Goal: Book appointment/travel/reservation

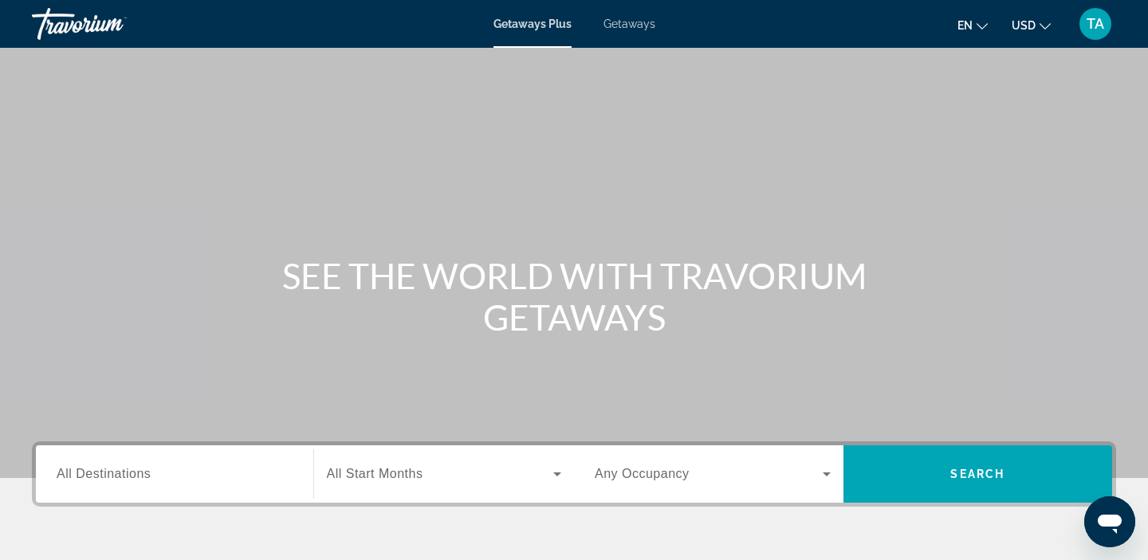
click at [69, 480] on span "All Destinations" at bounding box center [104, 474] width 94 height 14
click at [69, 480] on input "Destination All Destinations" at bounding box center [175, 474] width 236 height 19
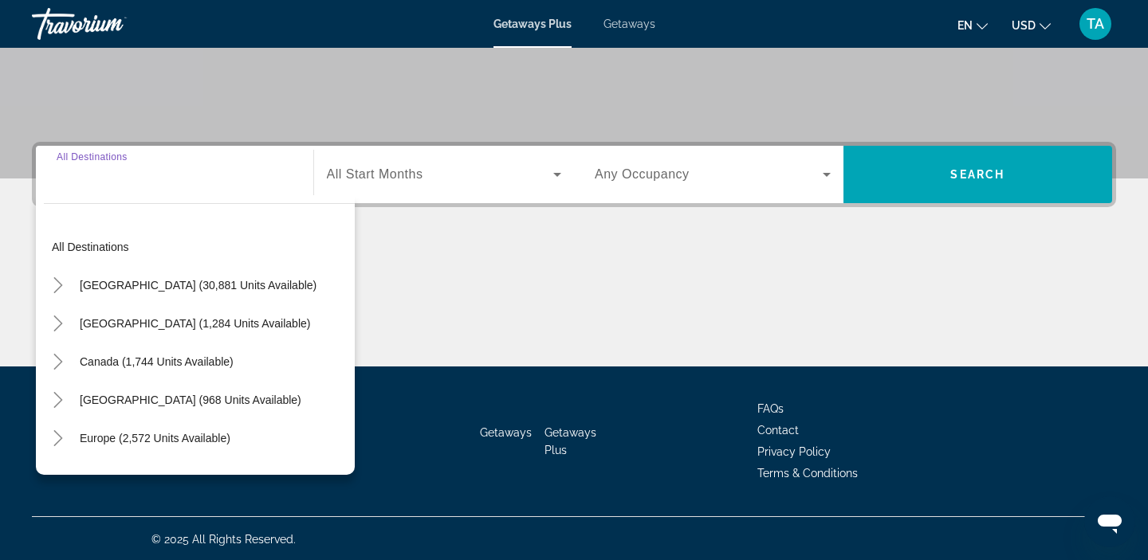
scroll to position [301, 0]
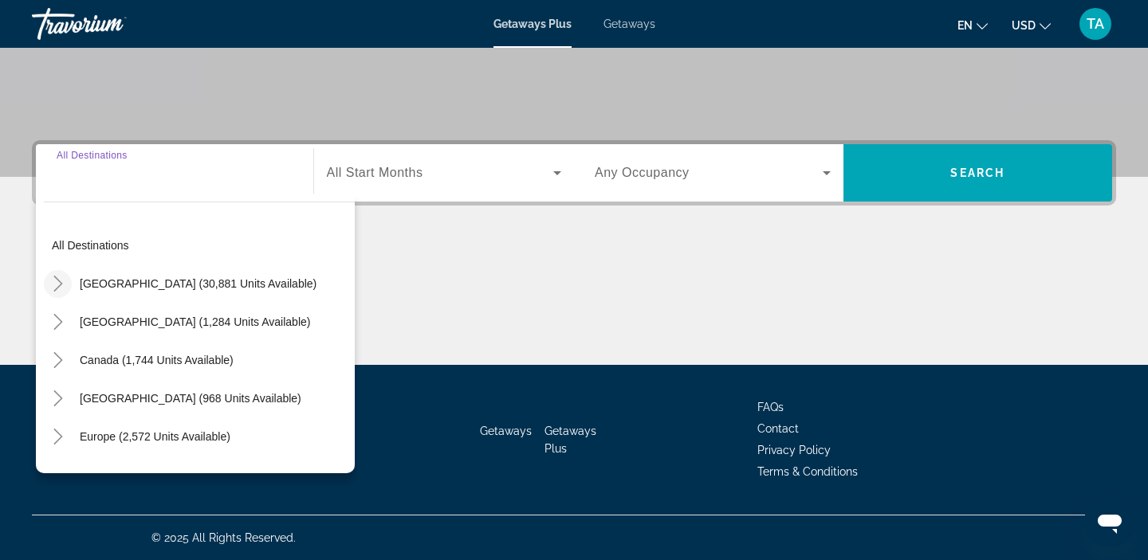
click at [62, 295] on mat-icon "Toggle United States (30,881 units available)" at bounding box center [58, 284] width 28 height 28
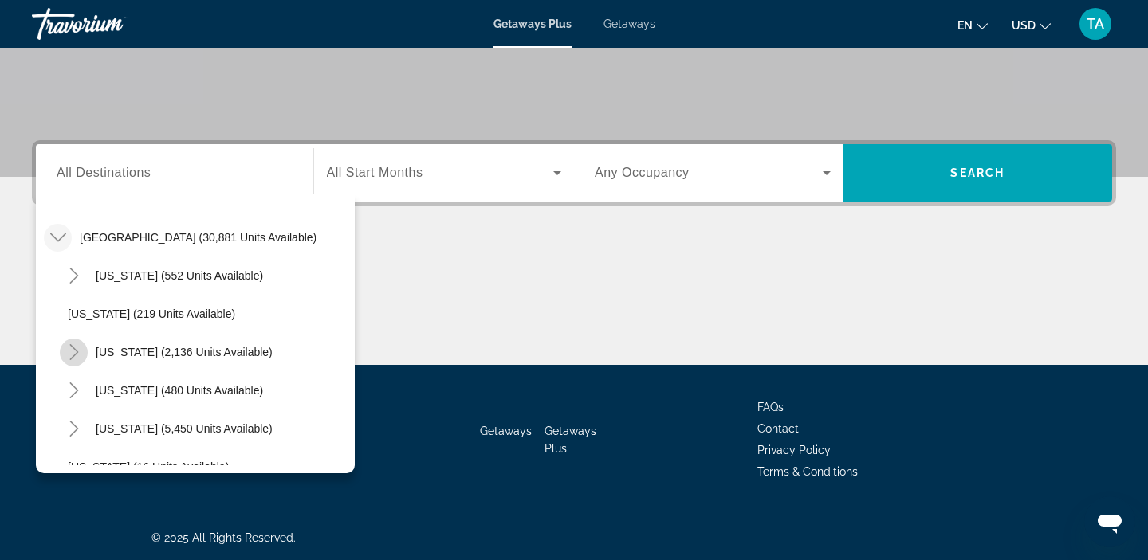
click at [74, 351] on icon "Toggle California (2,136 units available)" at bounding box center [74, 352] width 16 height 16
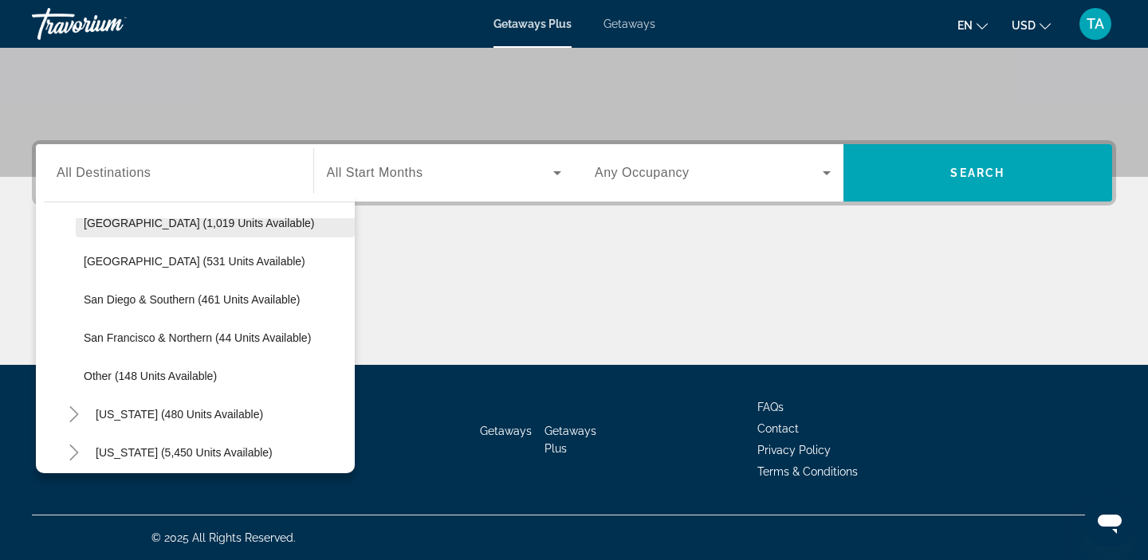
scroll to position [215, 0]
click at [90, 375] on span "Other (148 units available)" at bounding box center [150, 374] width 133 height 13
type input "**********"
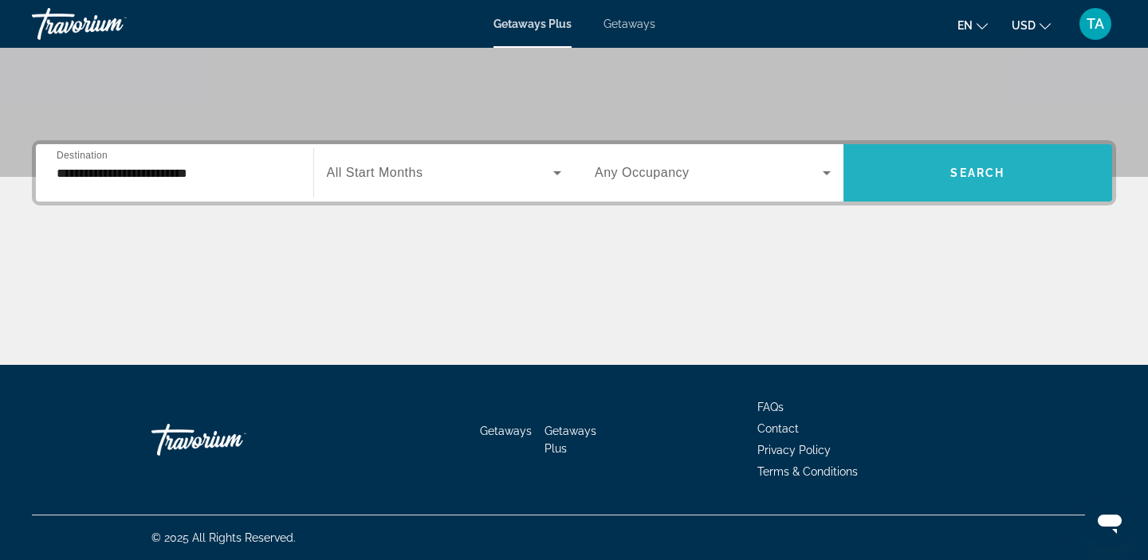
click at [882, 169] on span "Search widget" at bounding box center [977, 173] width 269 height 38
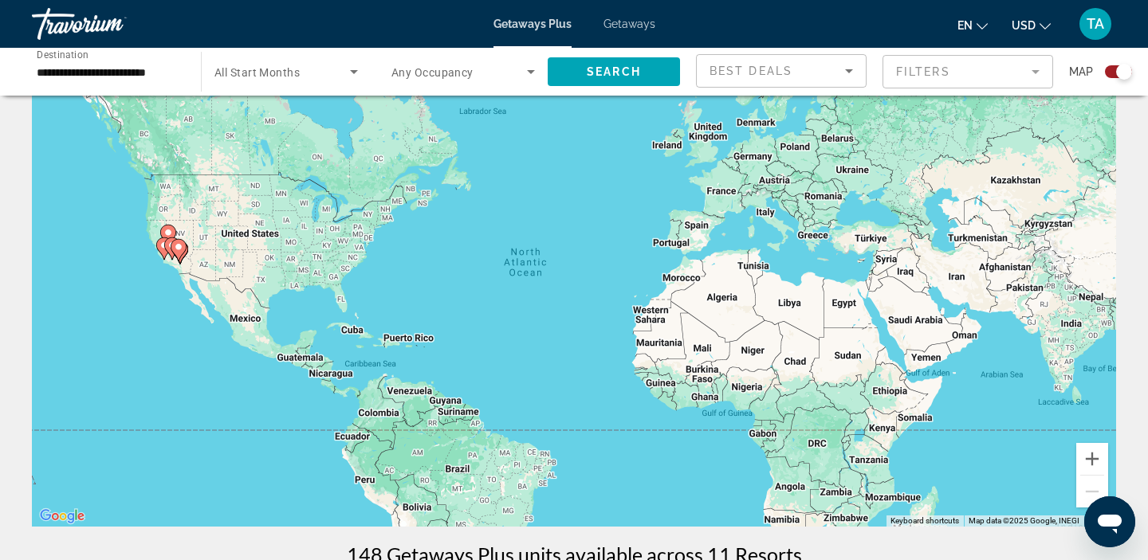
scroll to position [87, 0]
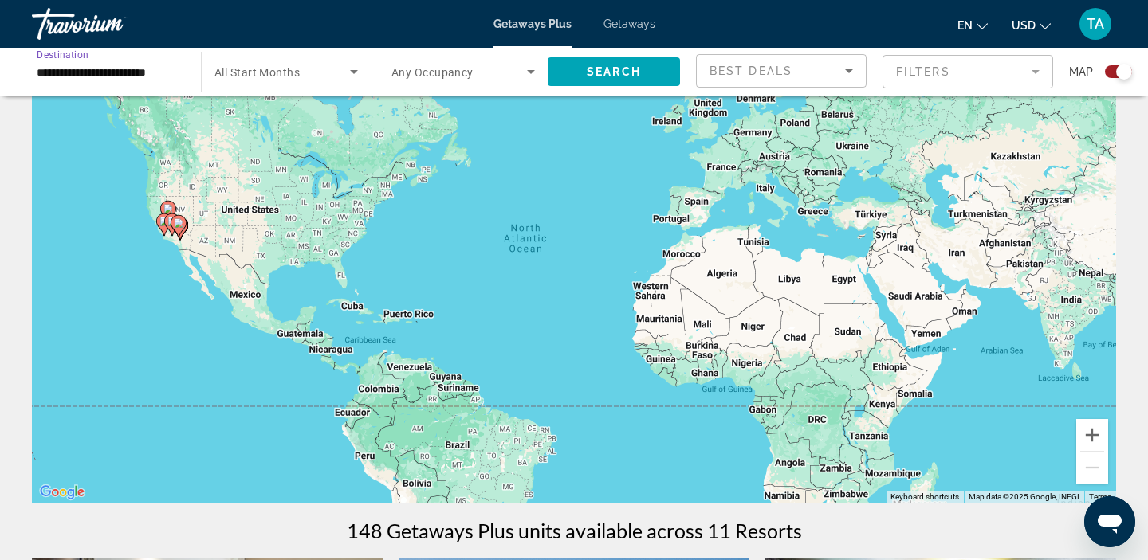
click at [41, 77] on input "**********" at bounding box center [108, 72] width 143 height 19
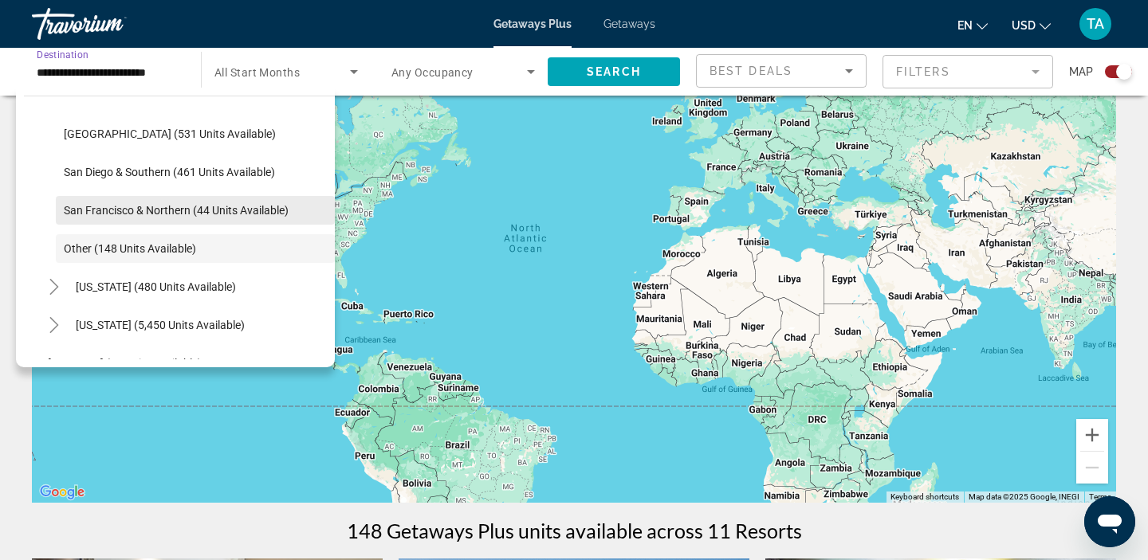
scroll to position [234, 0]
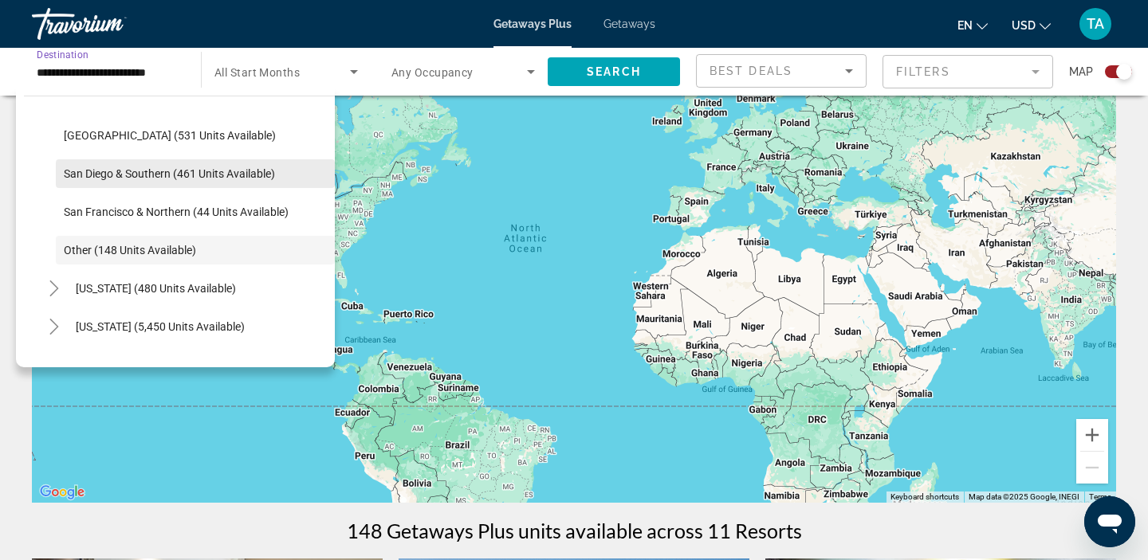
click at [73, 185] on span "Search widget" at bounding box center [195, 174] width 279 height 38
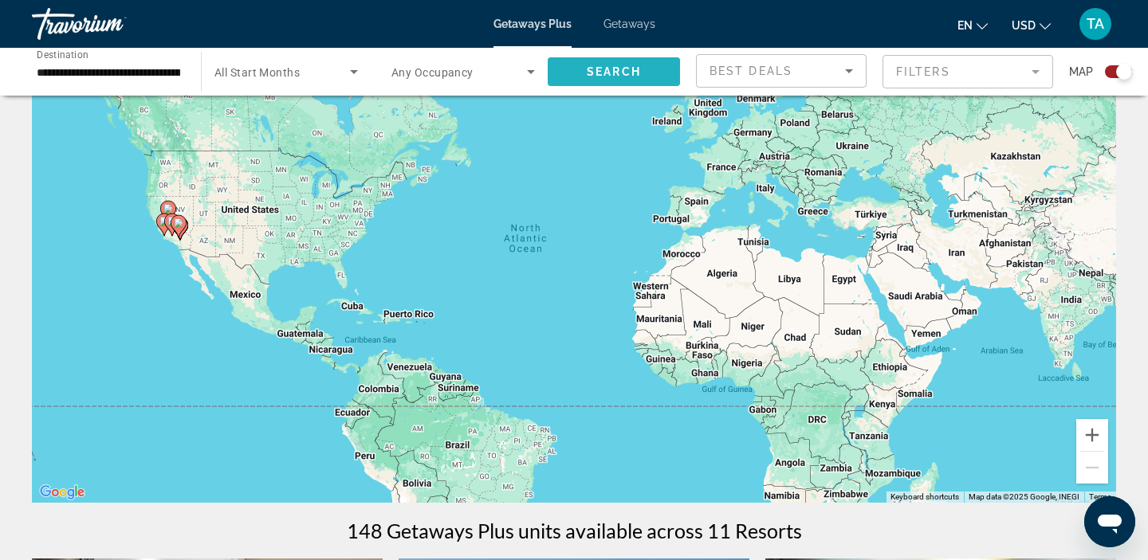
click at [646, 80] on span "Search widget" at bounding box center [614, 72] width 132 height 38
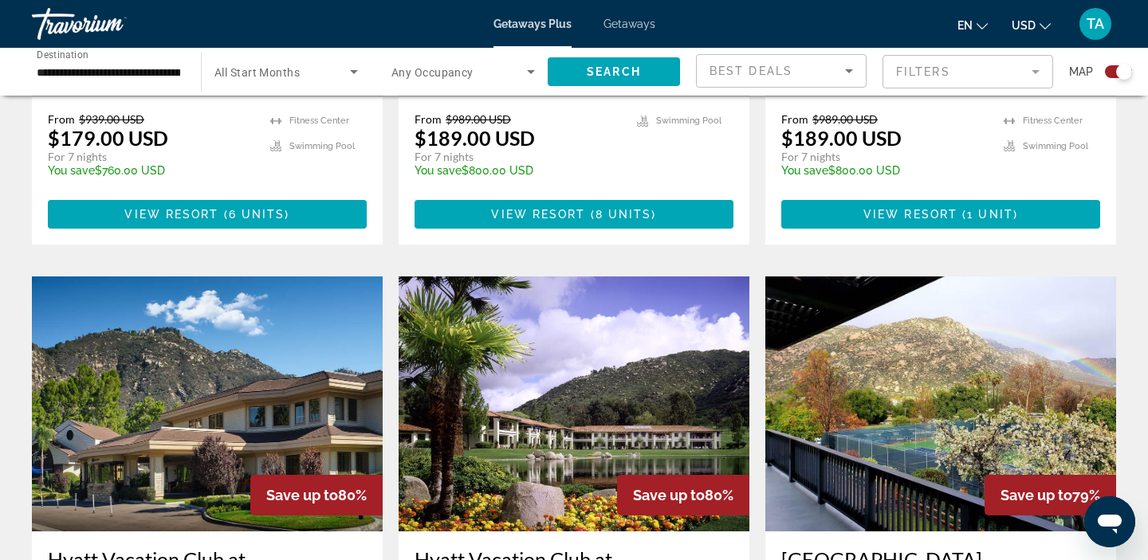
scroll to position [1537, 0]
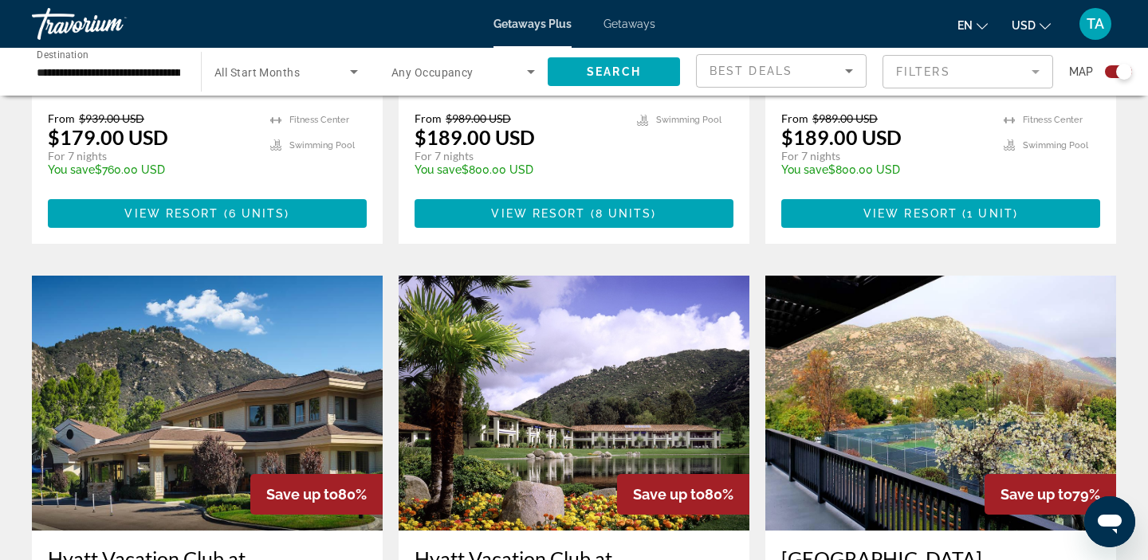
click at [57, 69] on input "**********" at bounding box center [108, 72] width 143 height 19
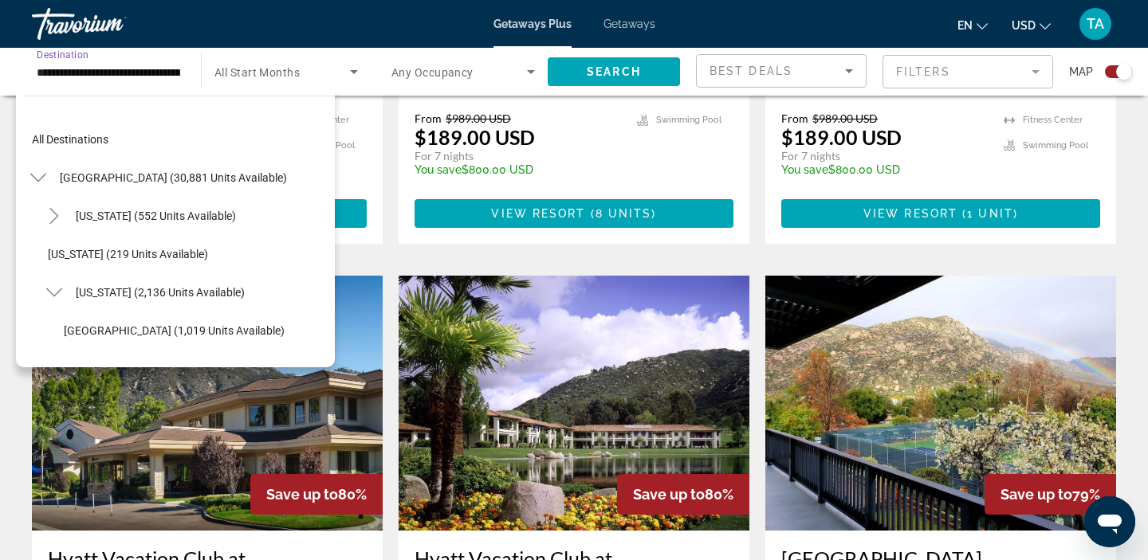
scroll to position [171, 0]
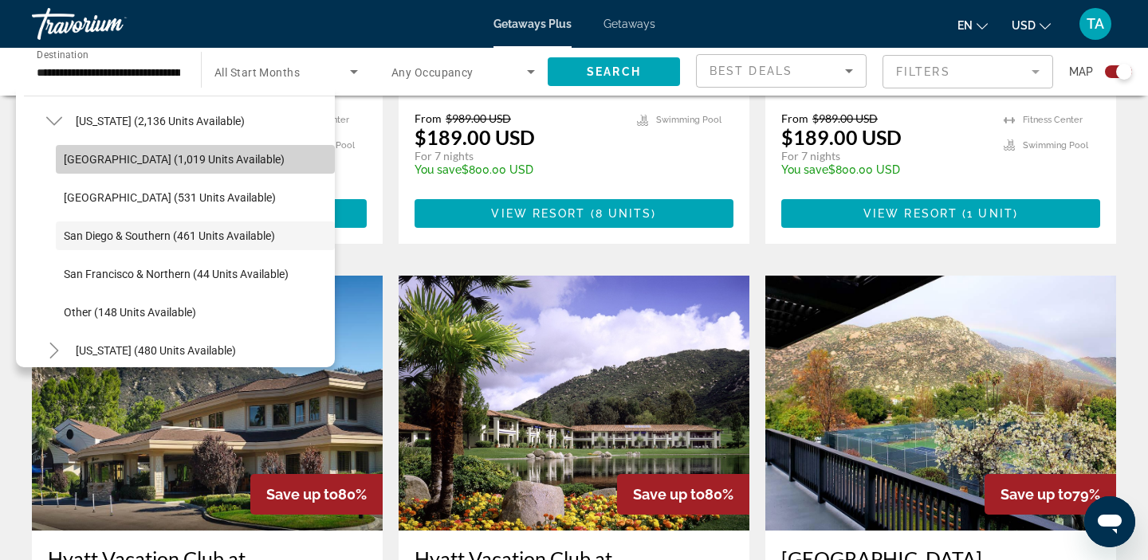
click at [65, 159] on span "[GEOGRAPHIC_DATA] (1,019 units available)" at bounding box center [174, 159] width 221 height 13
type input "**********"
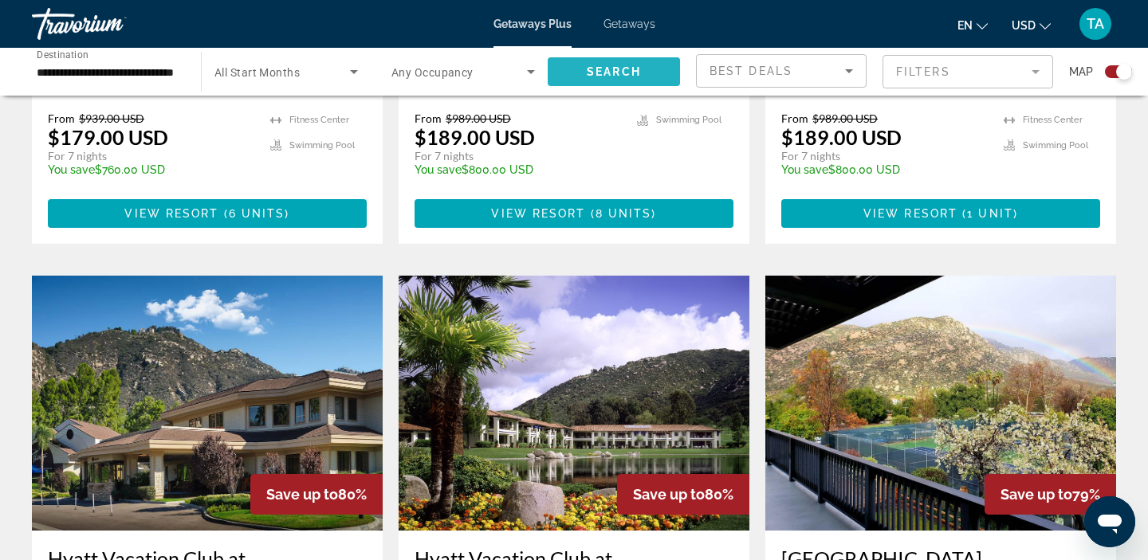
click at [568, 81] on span "Search widget" at bounding box center [614, 72] width 132 height 38
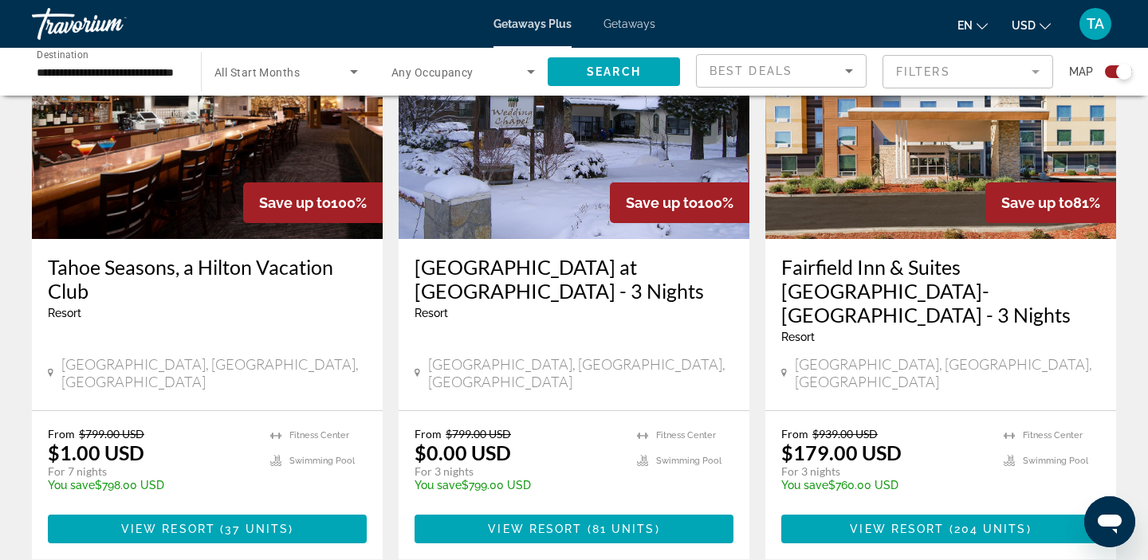
scroll to position [1825, 0]
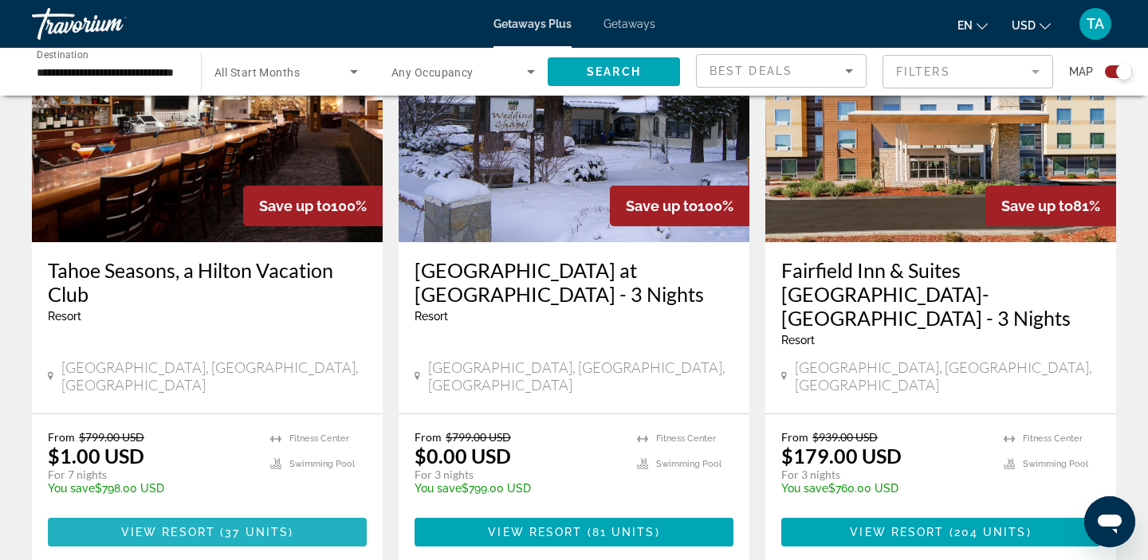
click at [252, 526] on span "37 units" at bounding box center [257, 532] width 64 height 13
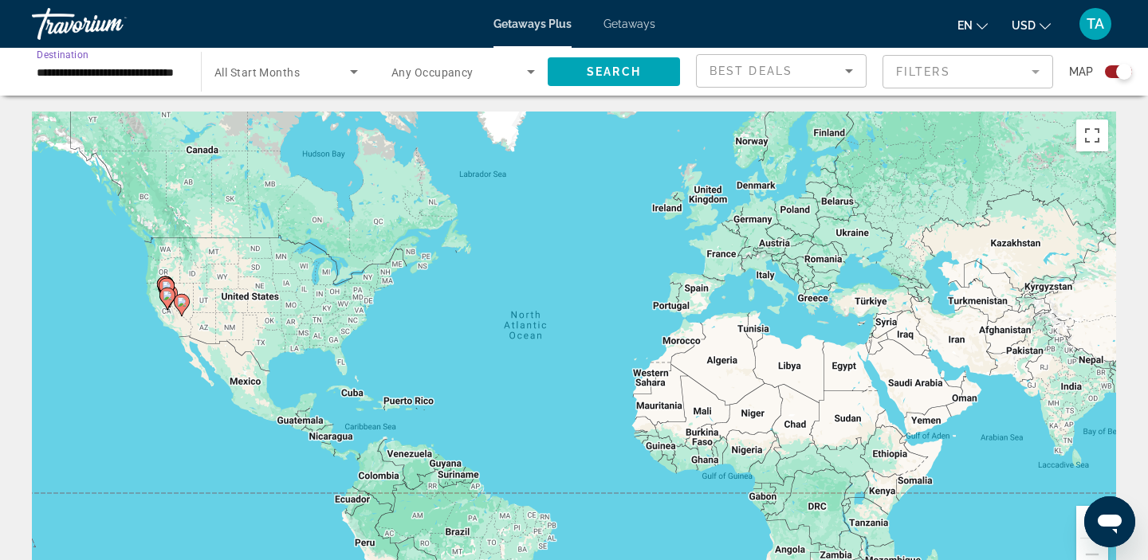
click at [96, 73] on input "**********" at bounding box center [108, 72] width 143 height 19
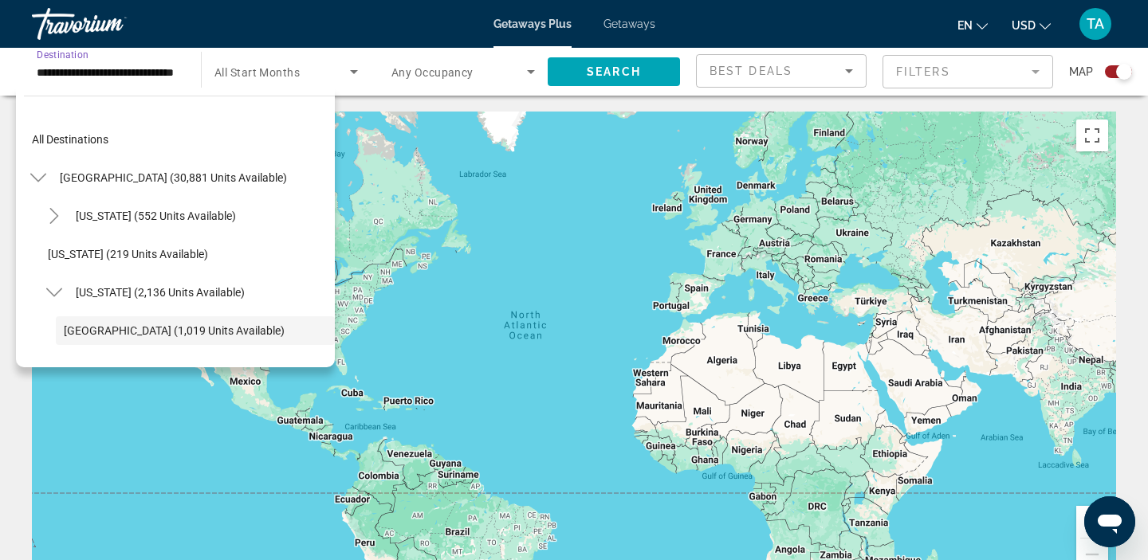
scroll to position [95, 0]
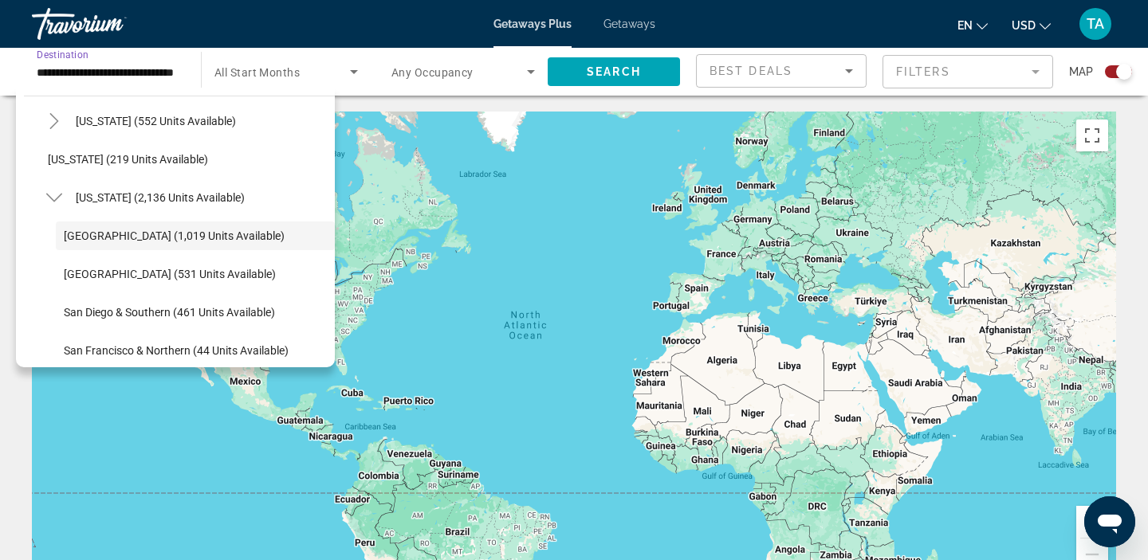
click at [620, 24] on span "Getaways" at bounding box center [629, 24] width 52 height 13
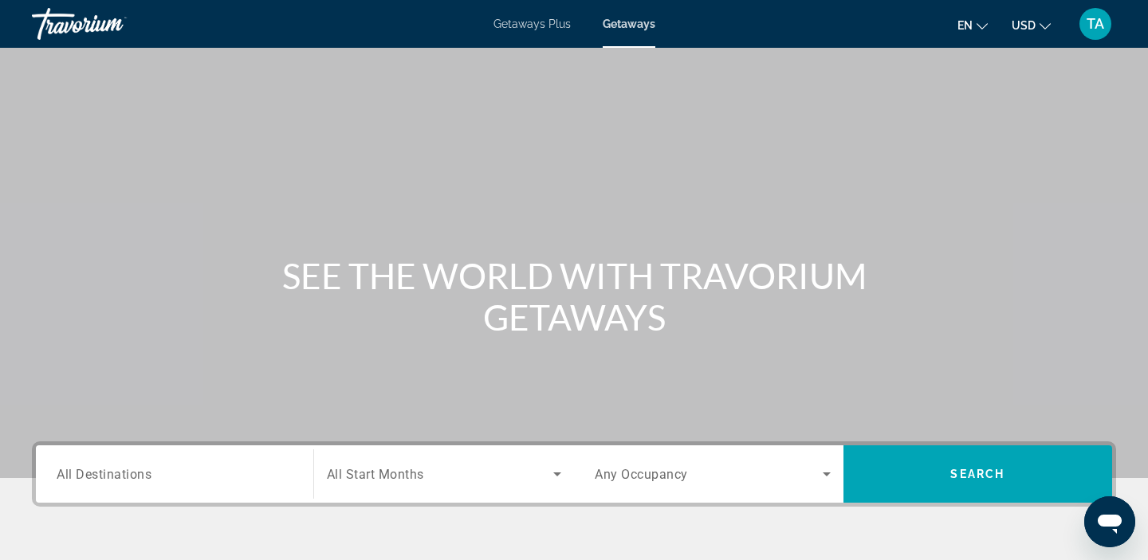
click at [86, 475] on span "All Destinations" at bounding box center [104, 473] width 95 height 15
click at [86, 475] on input "Destination All Destinations" at bounding box center [175, 474] width 236 height 19
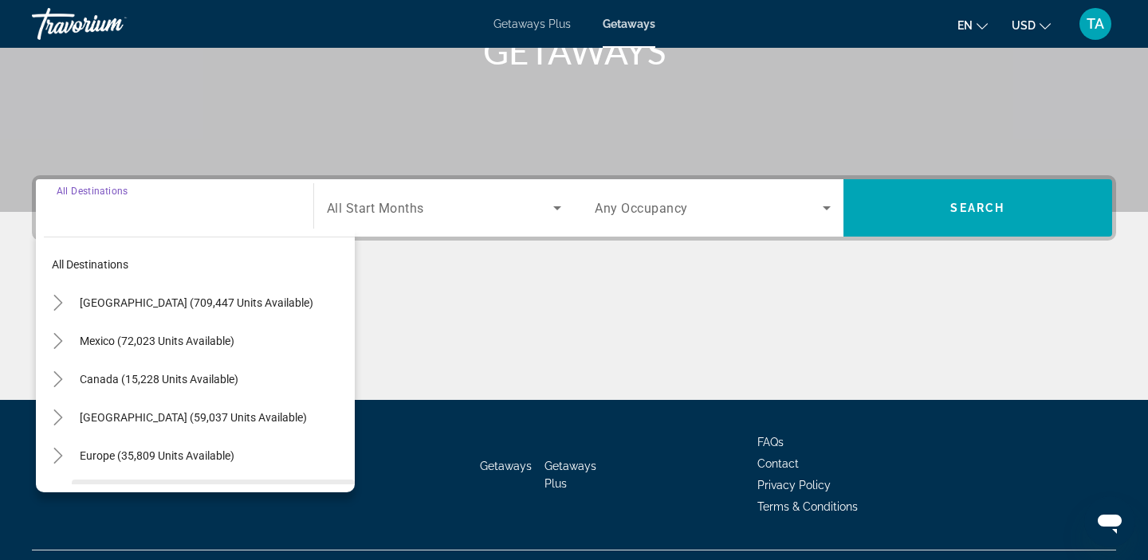
scroll to position [301, 0]
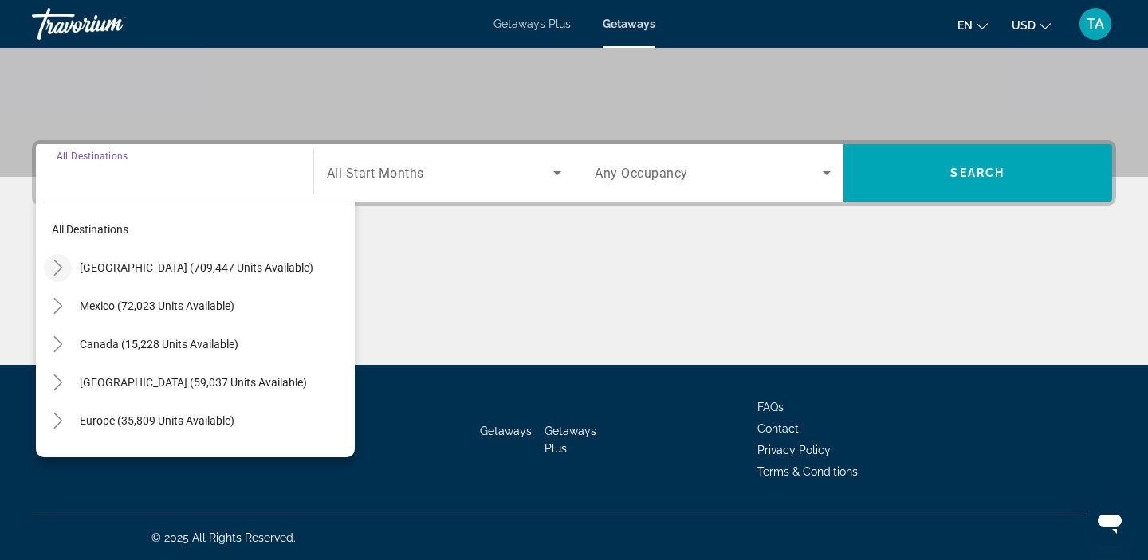
click at [64, 269] on icon "Toggle United States (709,447 units available)" at bounding box center [58, 268] width 16 height 16
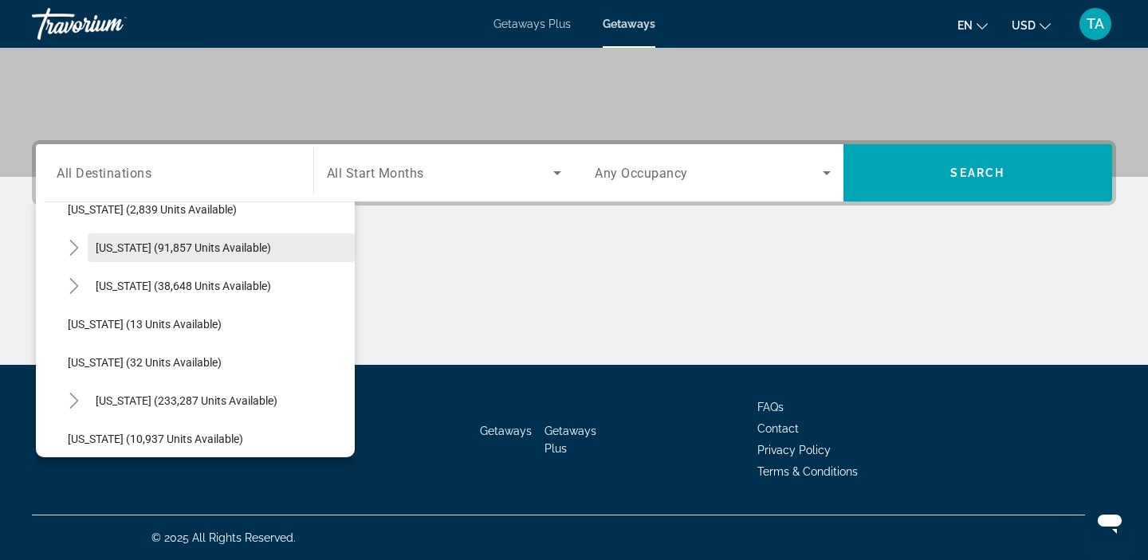
scroll to position [0, 0]
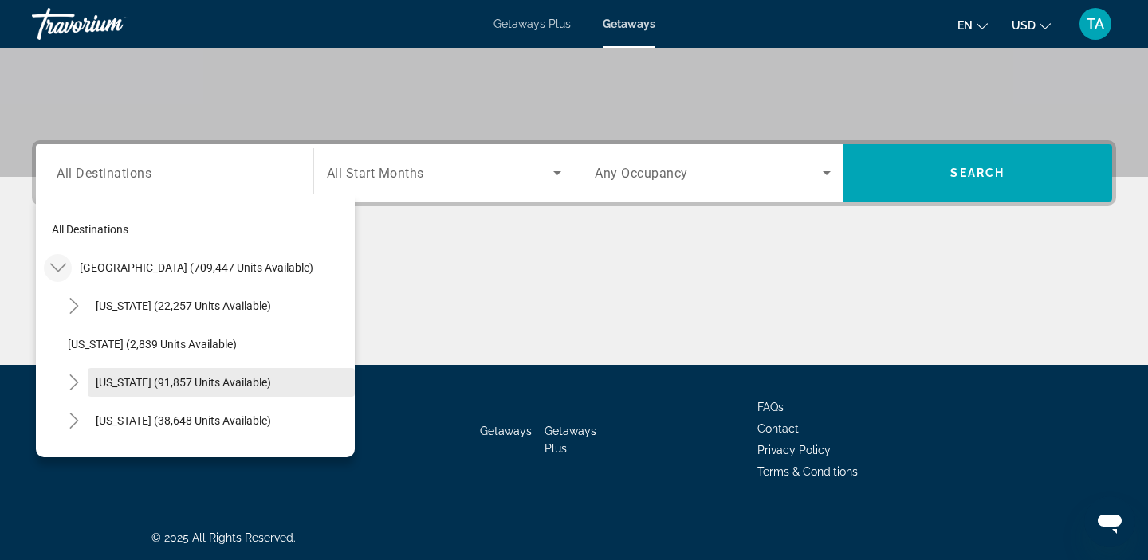
click at [92, 379] on span "Search widget" at bounding box center [221, 382] width 267 height 38
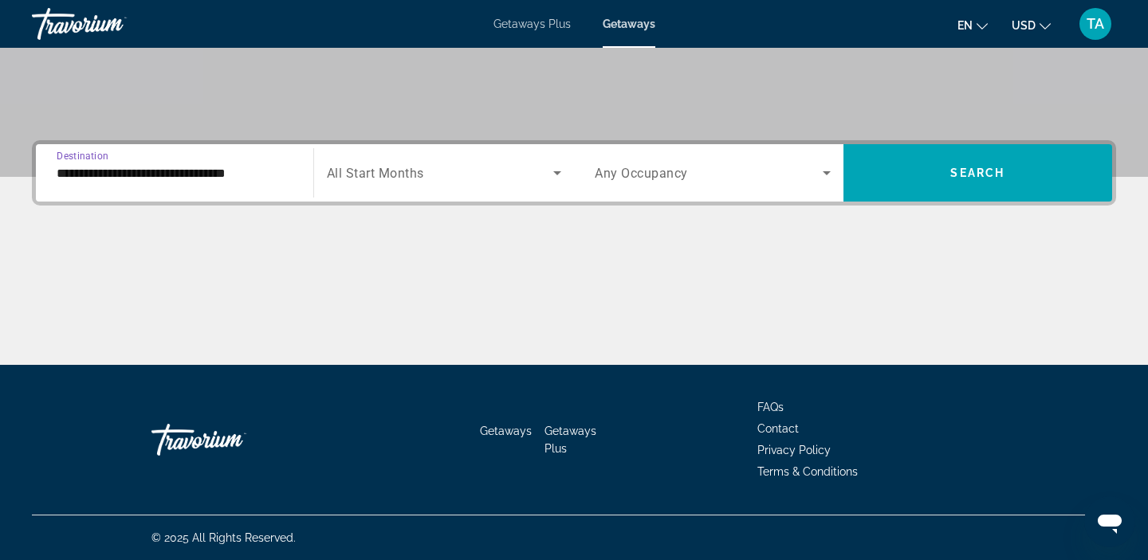
click at [68, 174] on input "**********" at bounding box center [175, 173] width 236 height 19
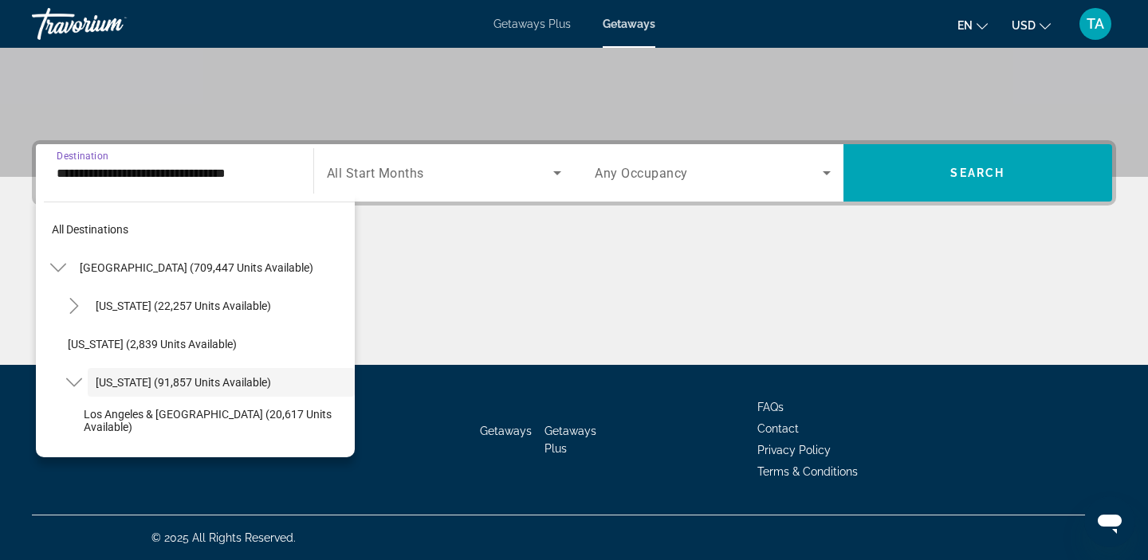
scroll to position [57, 0]
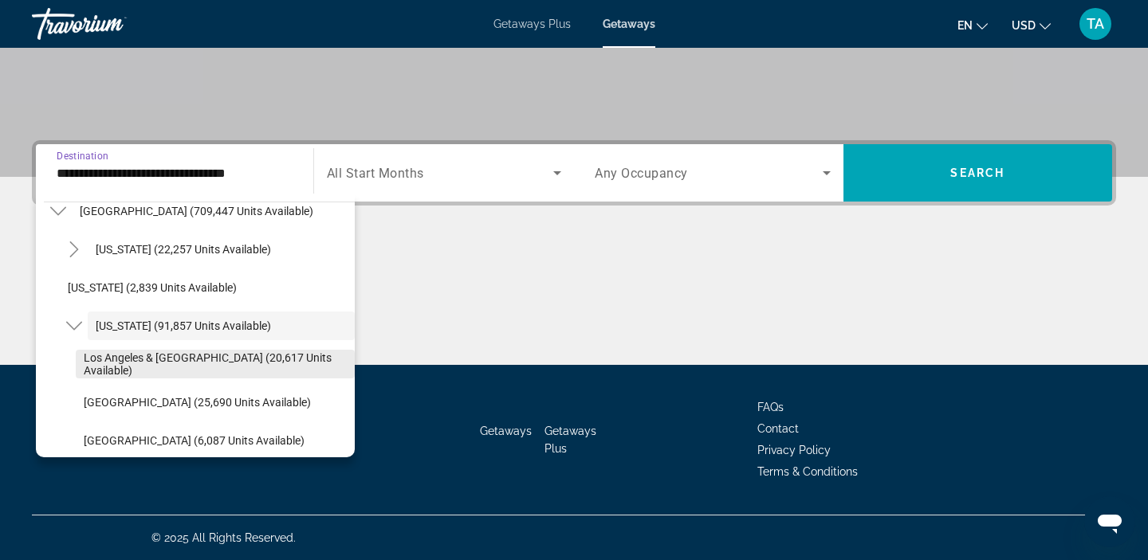
click at [113, 367] on span "Los Angeles & [GEOGRAPHIC_DATA] (20,617 units available)" at bounding box center [215, 365] width 263 height 26
type input "**********"
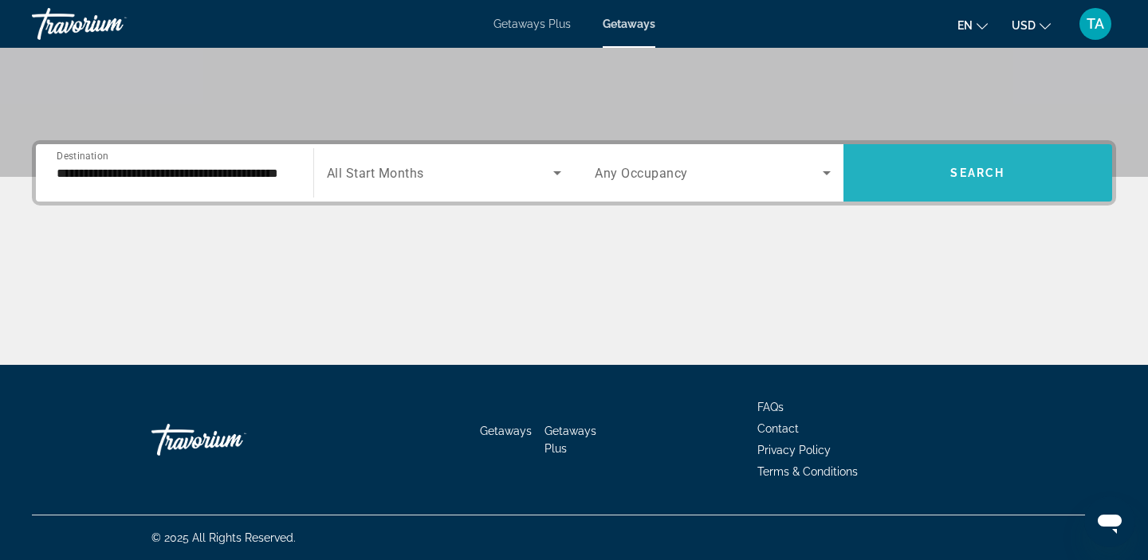
click at [890, 179] on span "Search widget" at bounding box center [977, 173] width 269 height 38
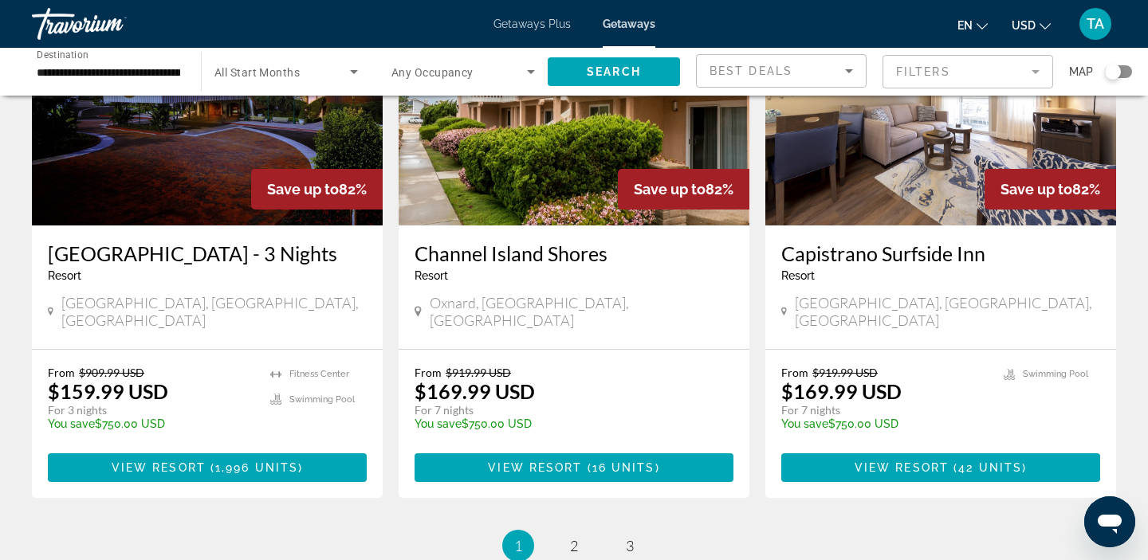
scroll to position [2114, 0]
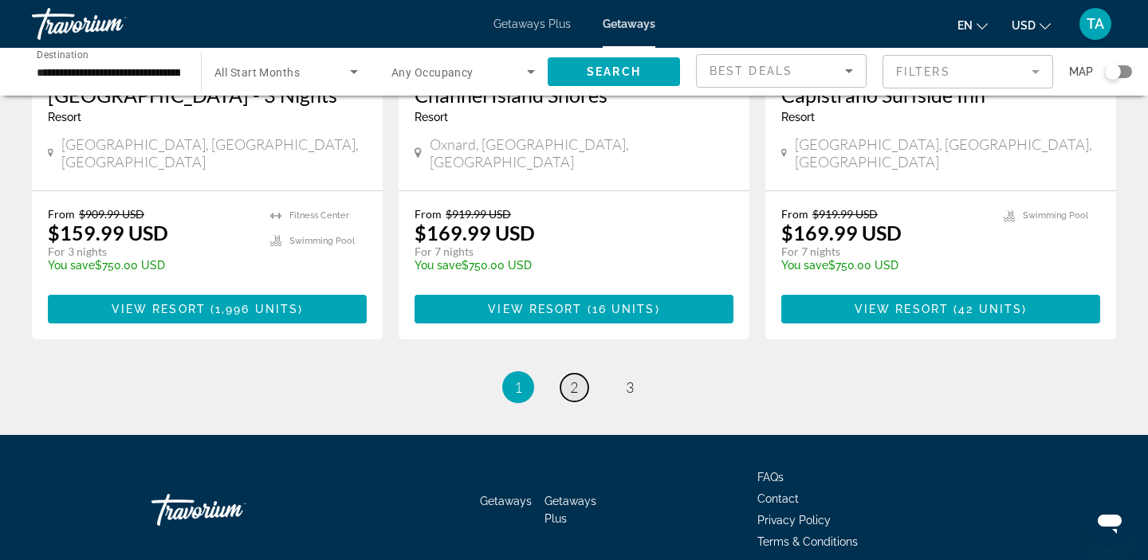
click at [573, 374] on link "page 2" at bounding box center [574, 388] width 28 height 28
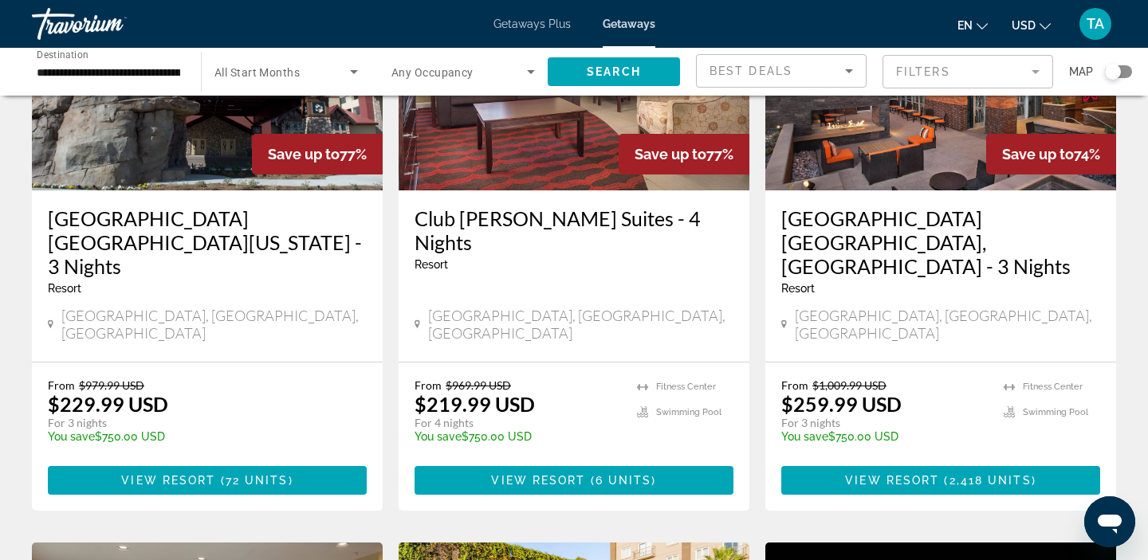
scroll to position [321, 0]
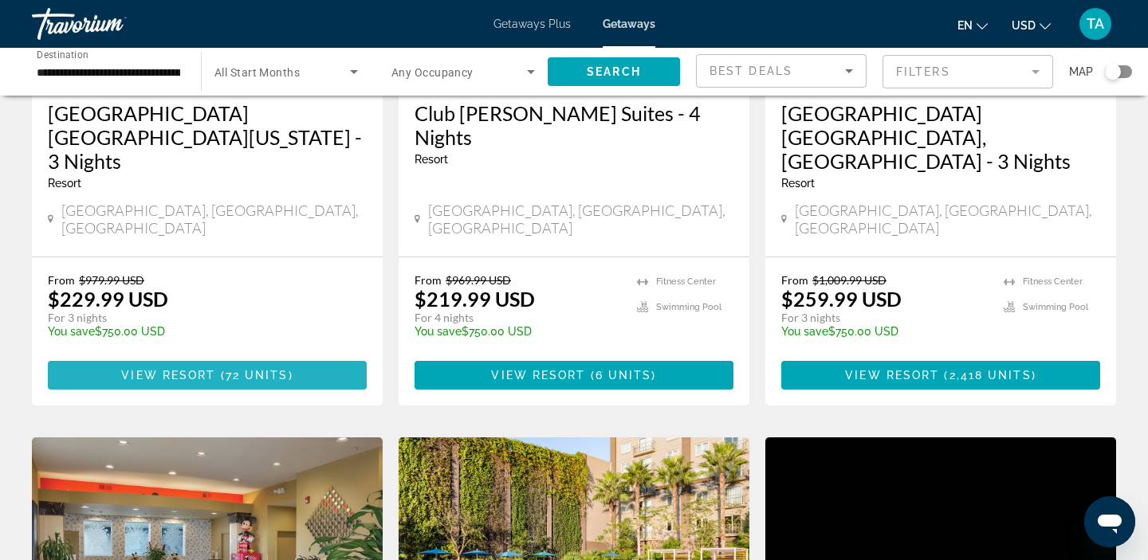
click at [214, 356] on span "Main content" at bounding box center [207, 375] width 319 height 38
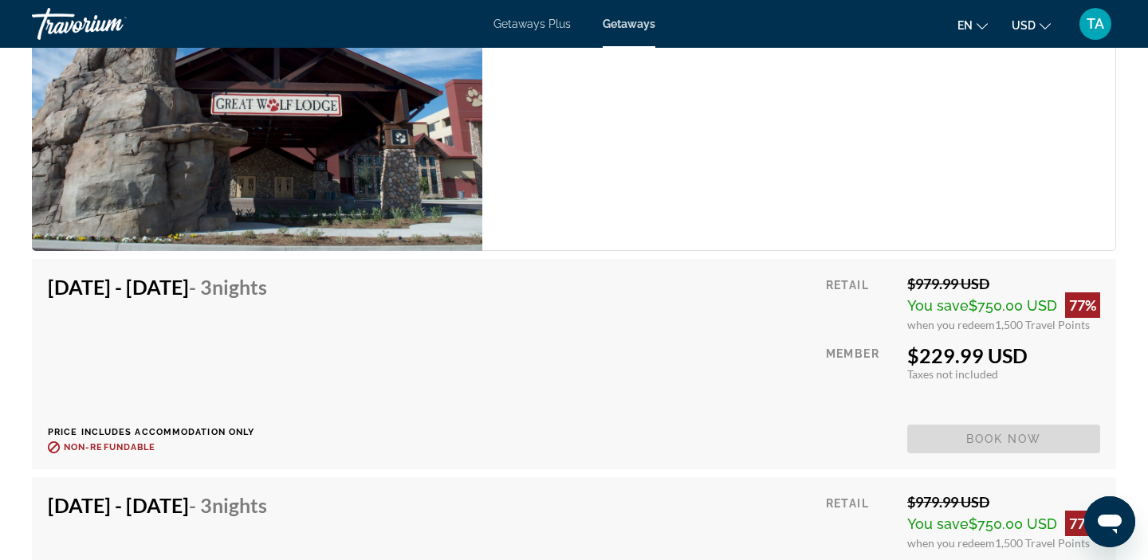
scroll to position [2437, 0]
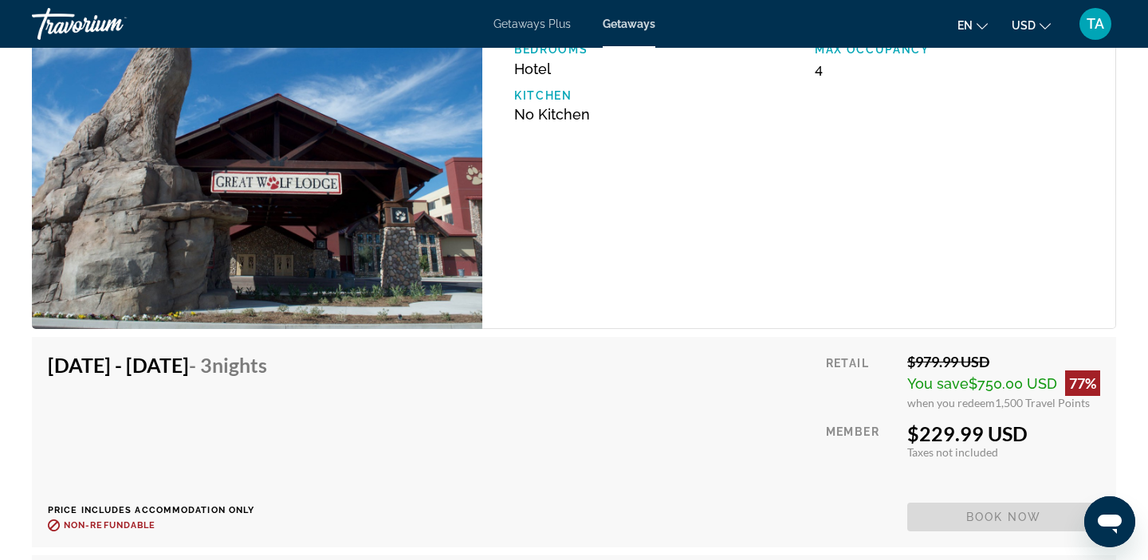
click at [1091, 31] on span "TA" at bounding box center [1095, 24] width 18 height 16
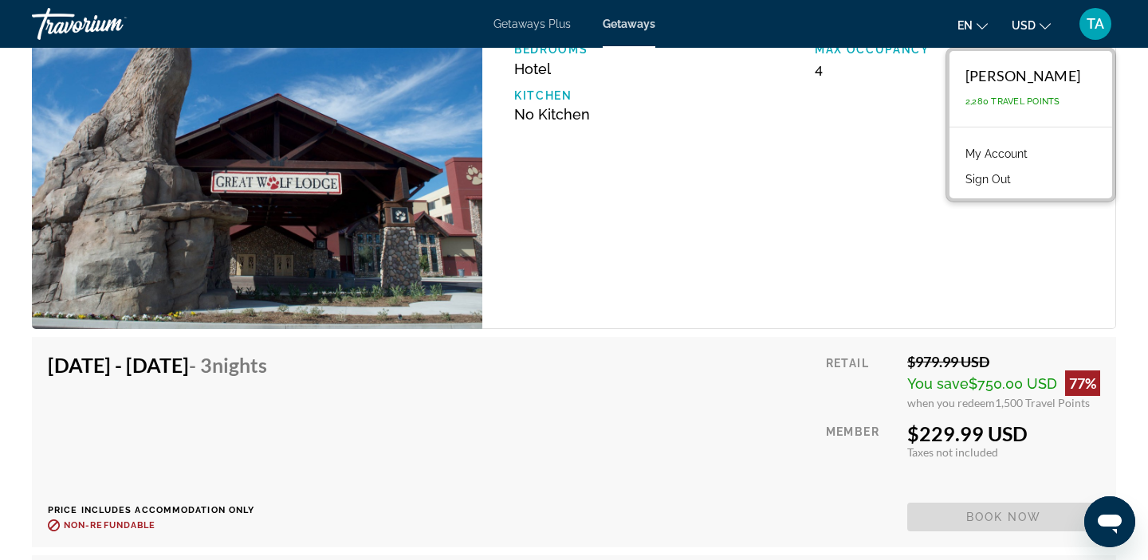
click at [1002, 178] on button "Sign Out" at bounding box center [987, 179] width 61 height 21
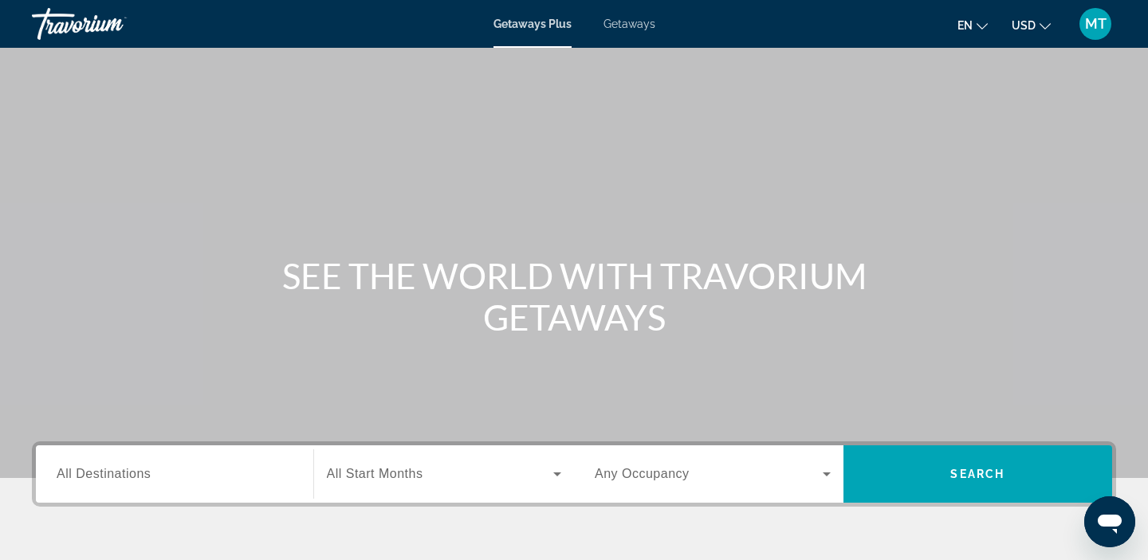
click at [154, 473] on input "Destination All Destinations" at bounding box center [175, 474] width 236 height 19
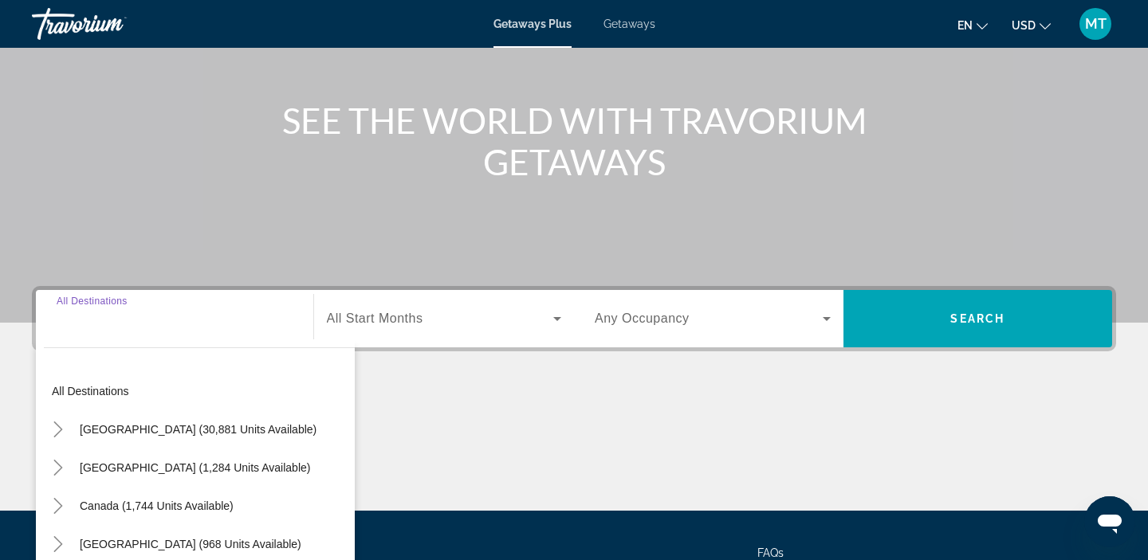
scroll to position [301, 0]
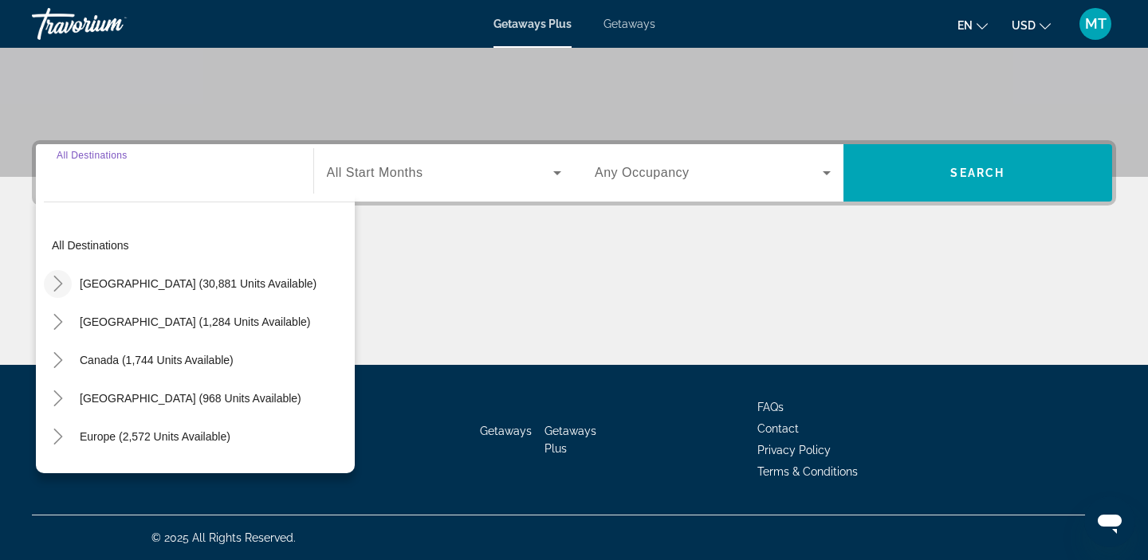
click at [59, 289] on icon "Toggle United States (30,881 units available)" at bounding box center [58, 284] width 16 height 16
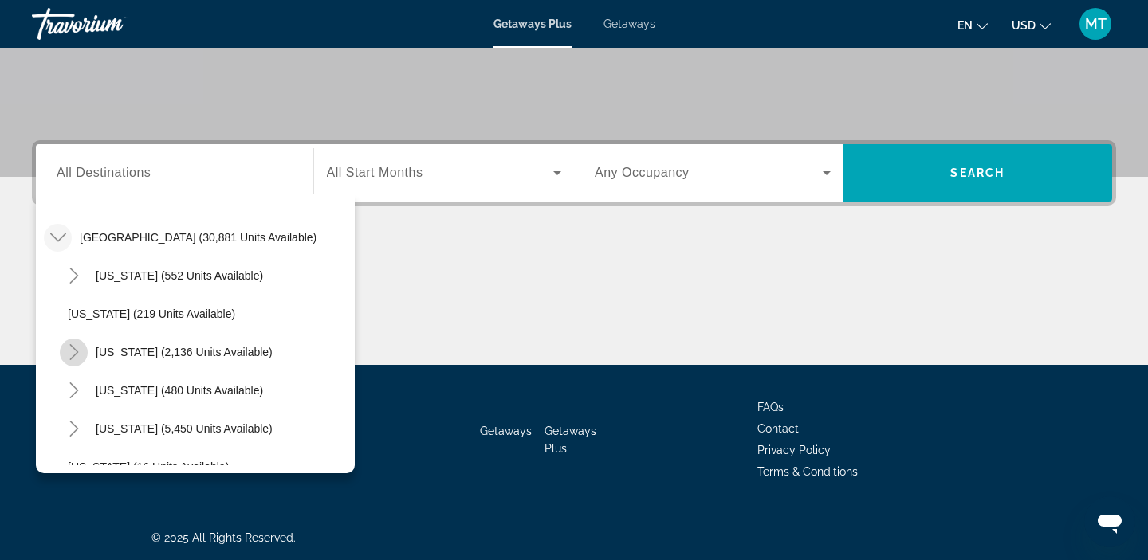
click at [79, 352] on icon "Toggle California (2,136 units available)" at bounding box center [74, 352] width 16 height 16
click at [623, 26] on span "Getaways" at bounding box center [629, 24] width 52 height 13
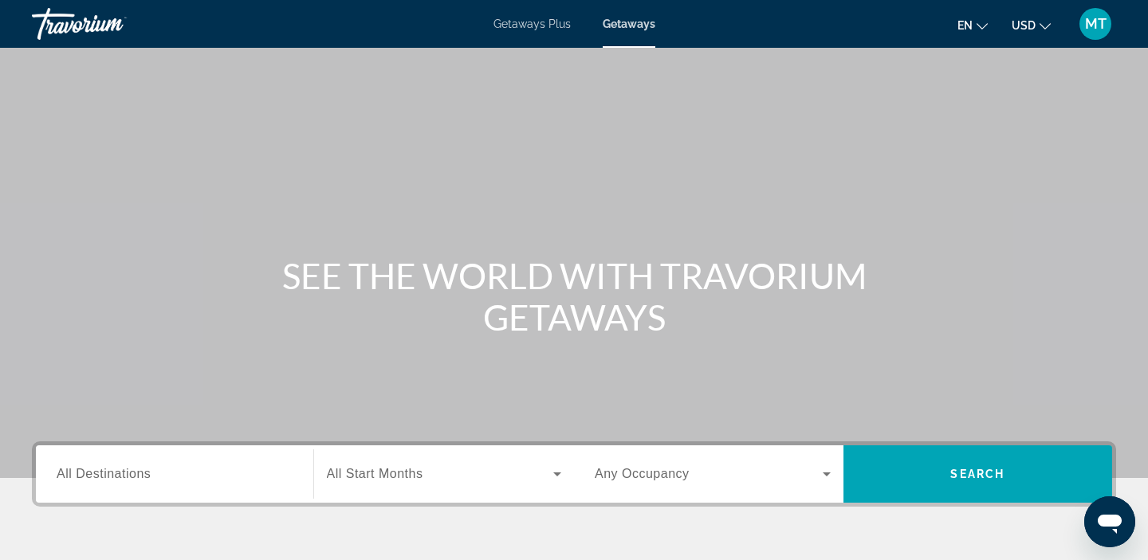
click at [109, 479] on span "All Destinations" at bounding box center [104, 474] width 94 height 14
click at [109, 479] on input "Destination All Destinations" at bounding box center [175, 474] width 236 height 19
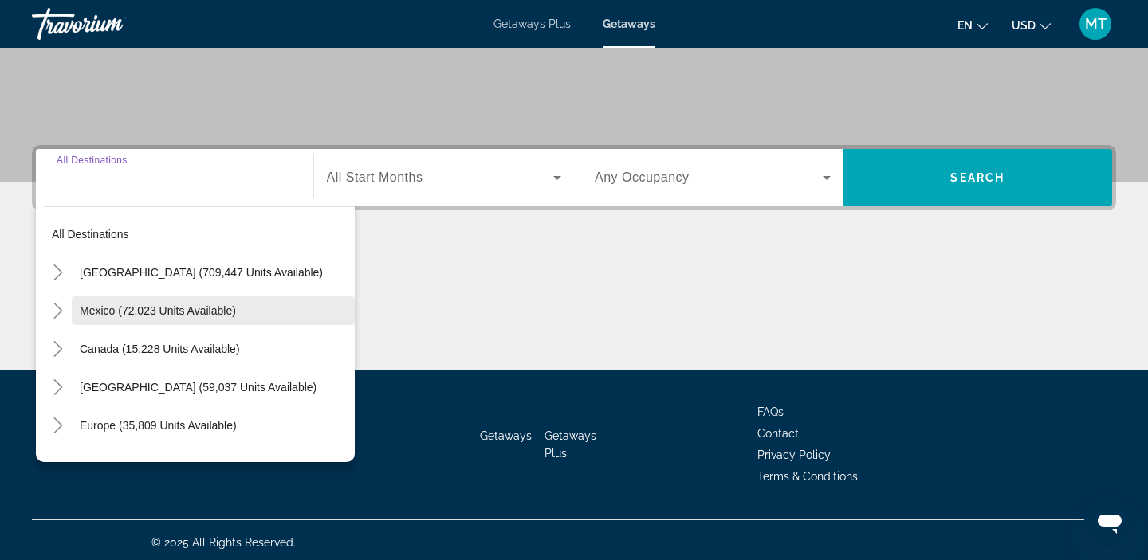
scroll to position [301, 0]
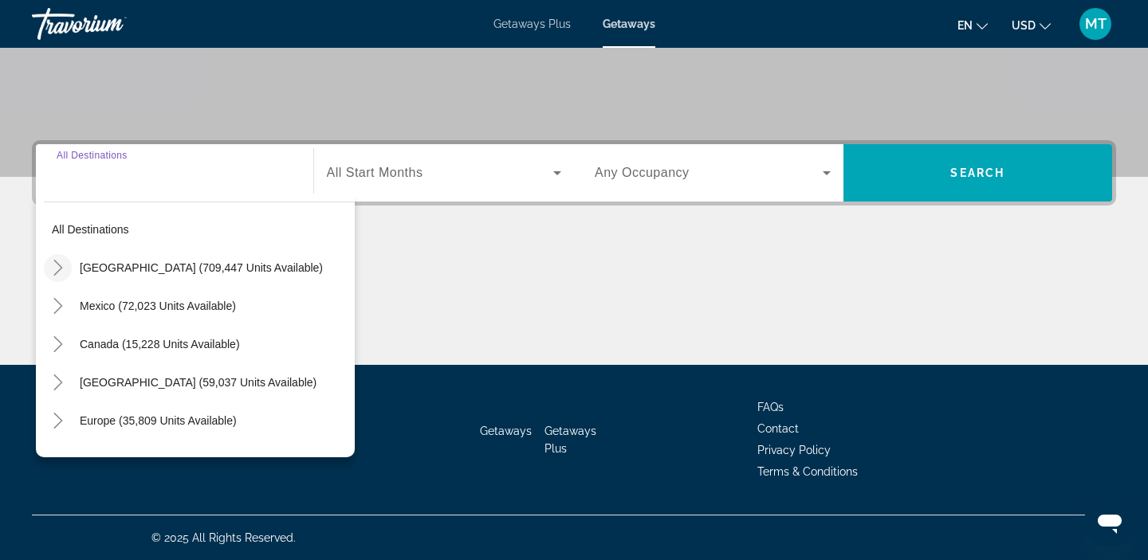
click at [64, 271] on icon "Toggle United States (709,447 units available)" at bounding box center [58, 268] width 16 height 16
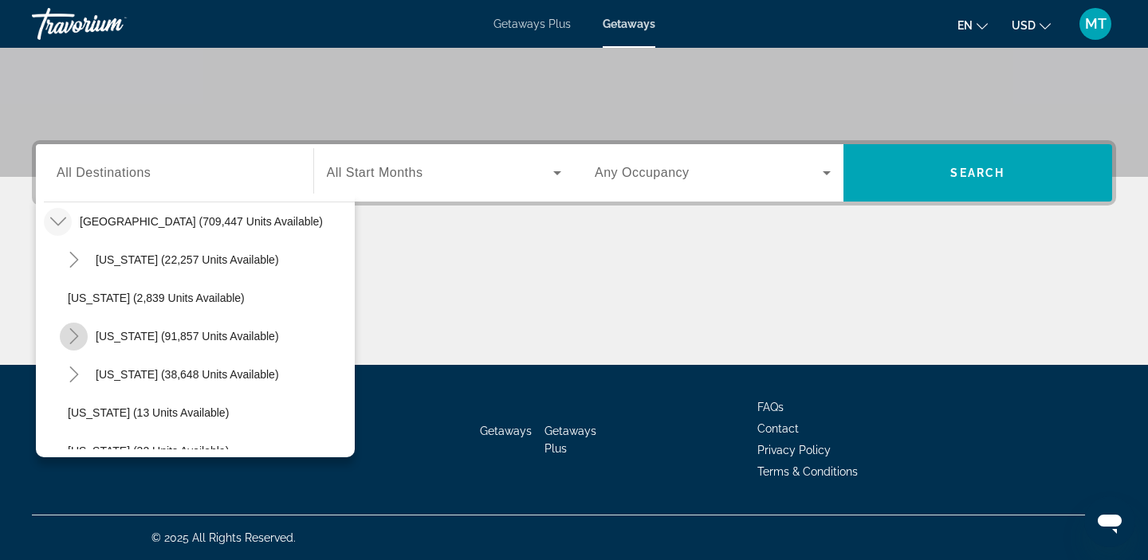
click at [81, 328] on icon "Toggle California (91,857 units available)" at bounding box center [74, 336] width 16 height 16
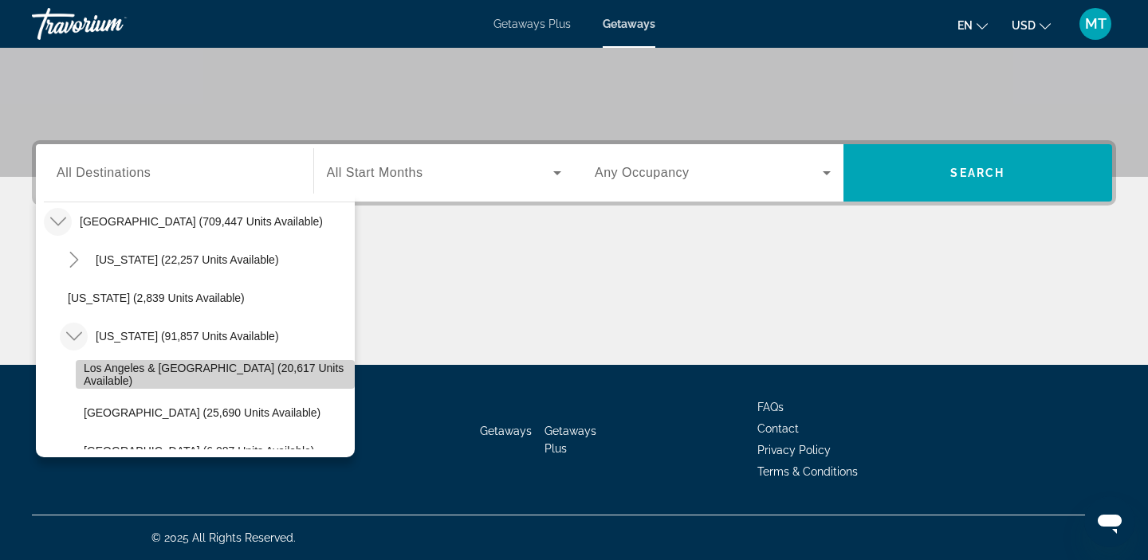
click at [102, 375] on span "Los Angeles & [GEOGRAPHIC_DATA] (20,617 units available)" at bounding box center [215, 375] width 263 height 26
type input "**********"
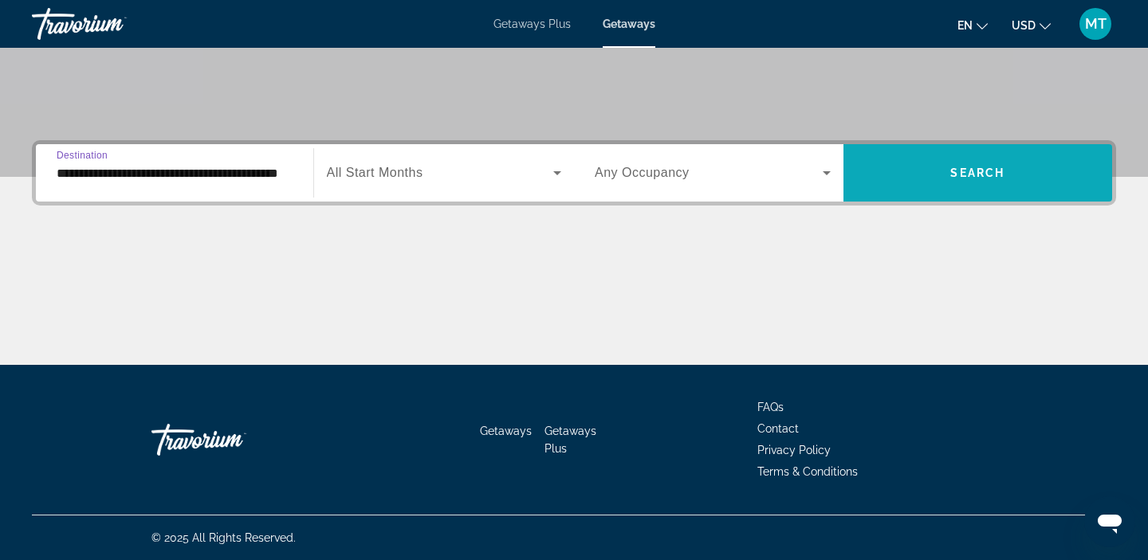
click at [898, 185] on span "Search widget" at bounding box center [977, 173] width 269 height 38
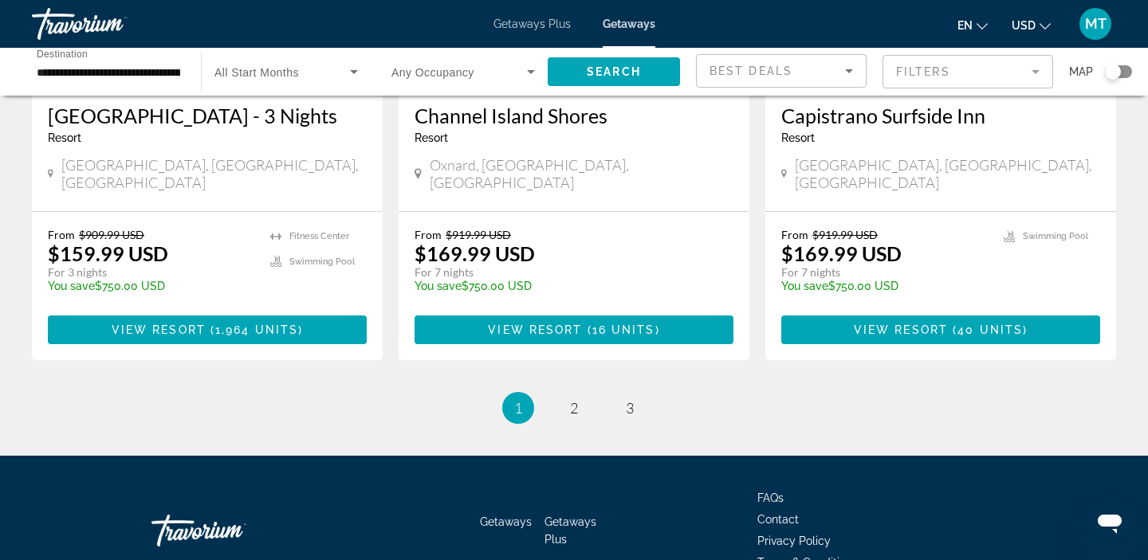
scroll to position [2114, 0]
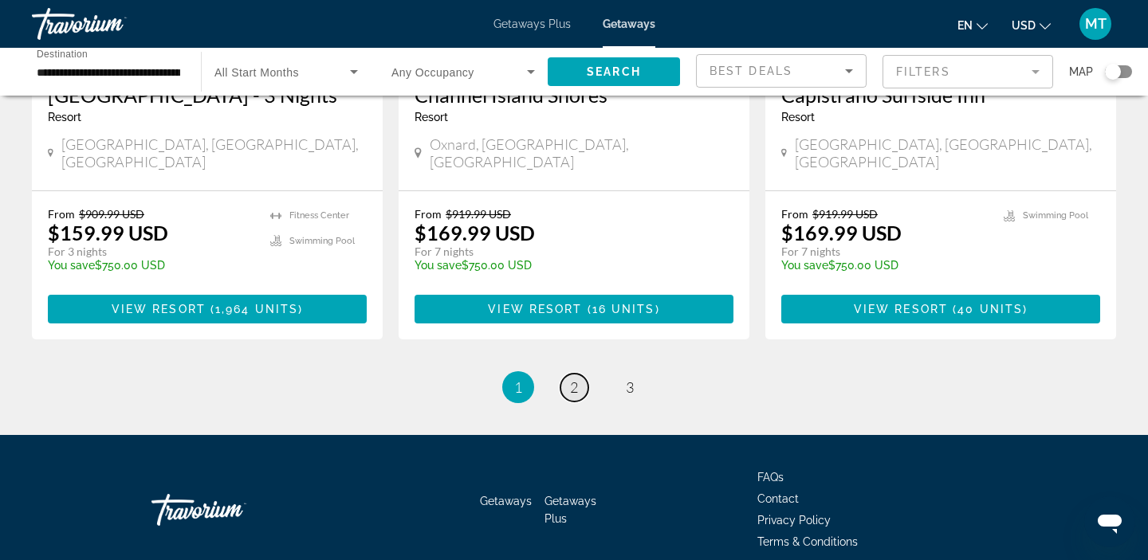
click at [580, 374] on link "page 2" at bounding box center [574, 388] width 28 height 28
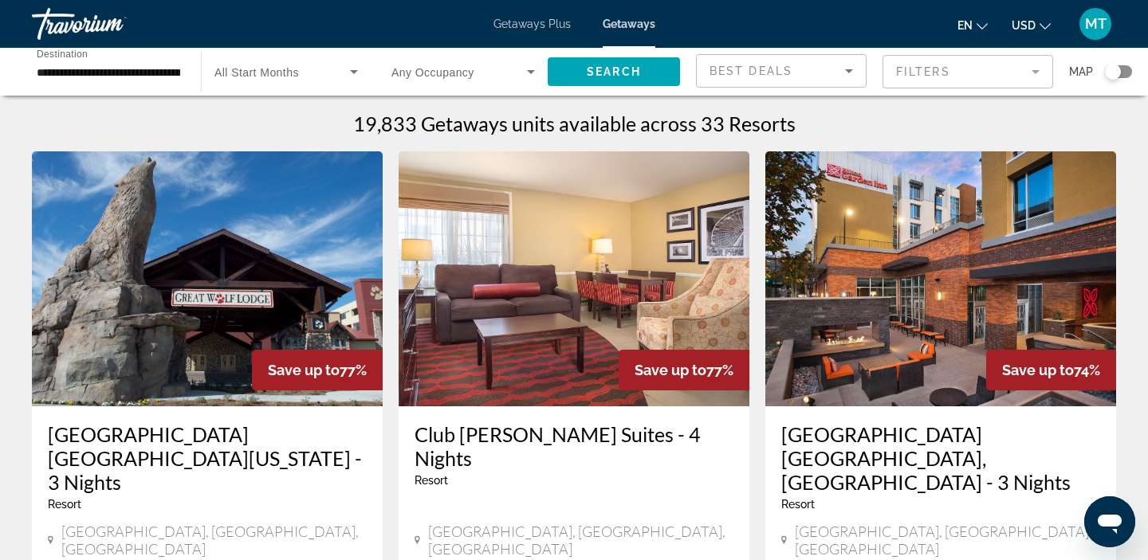
click at [101, 79] on input "**********" at bounding box center [108, 72] width 143 height 19
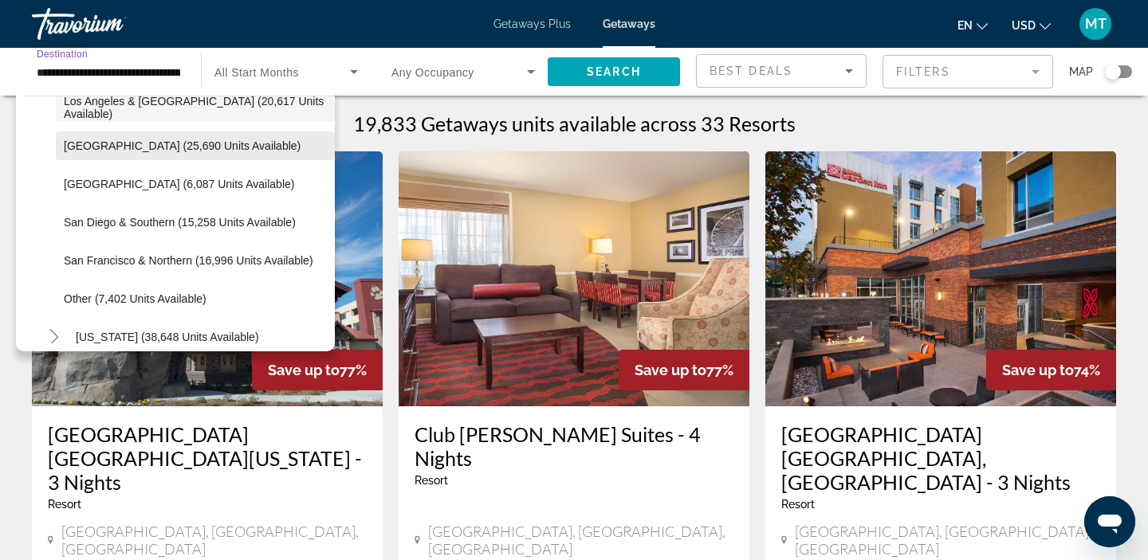
scroll to position [218, 0]
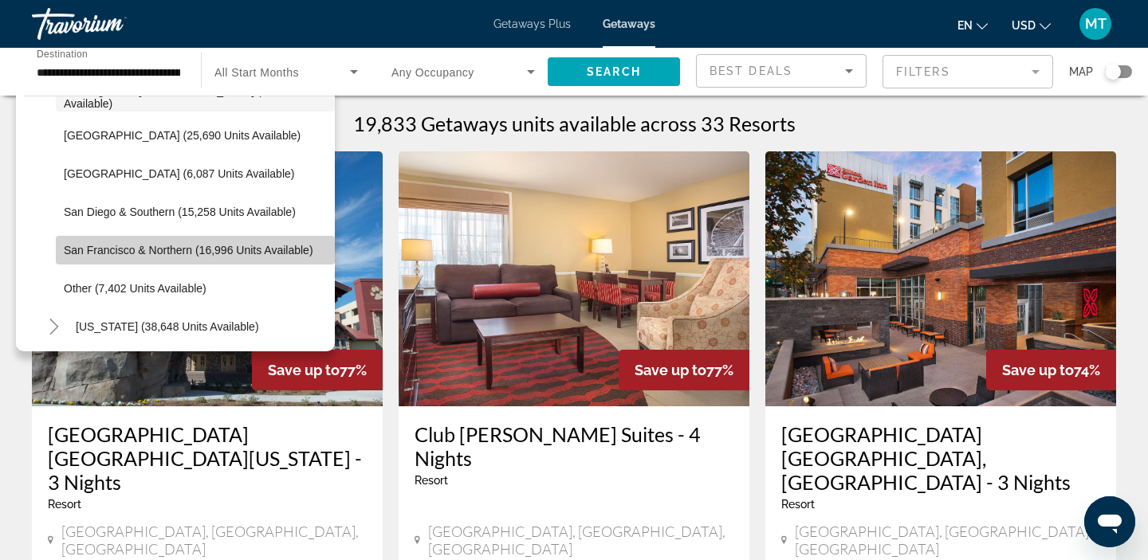
click at [86, 250] on span "San Francisco & Northern (16,996 units available)" at bounding box center [188, 250] width 249 height 13
type input "**********"
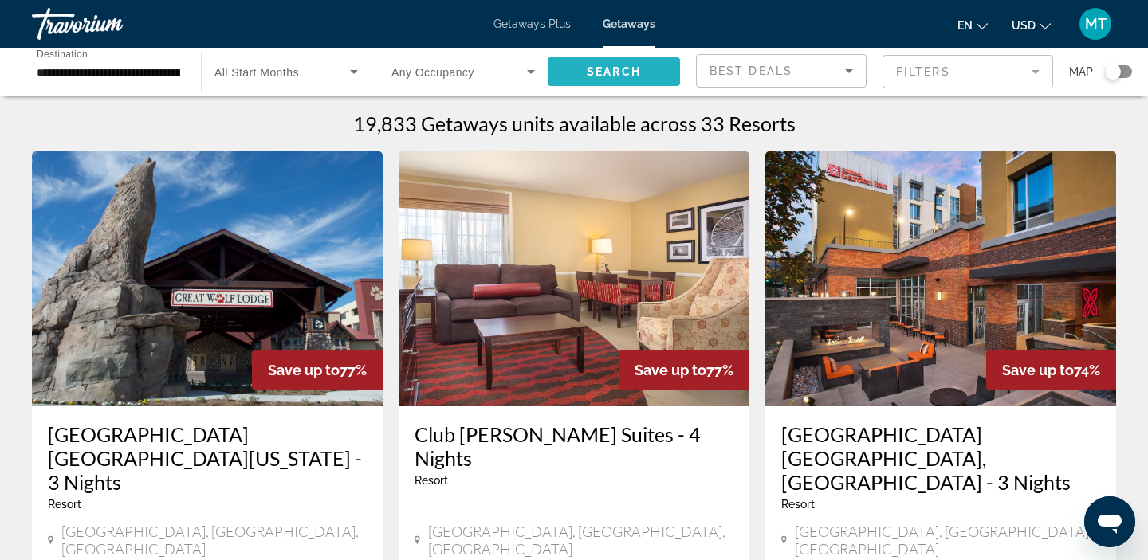
click at [591, 69] on span "Search" at bounding box center [614, 71] width 54 height 13
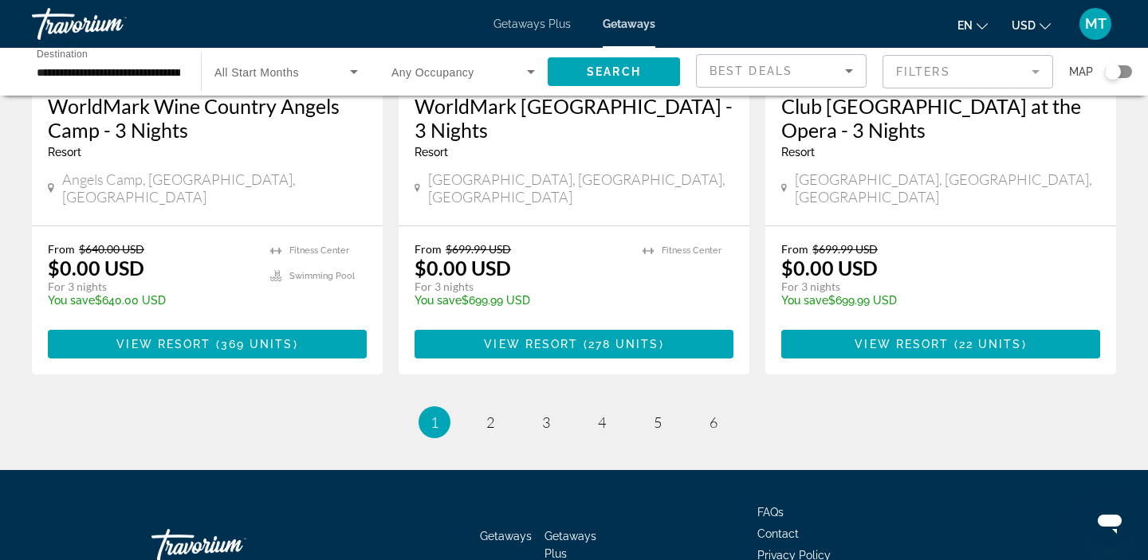
scroll to position [2115, 0]
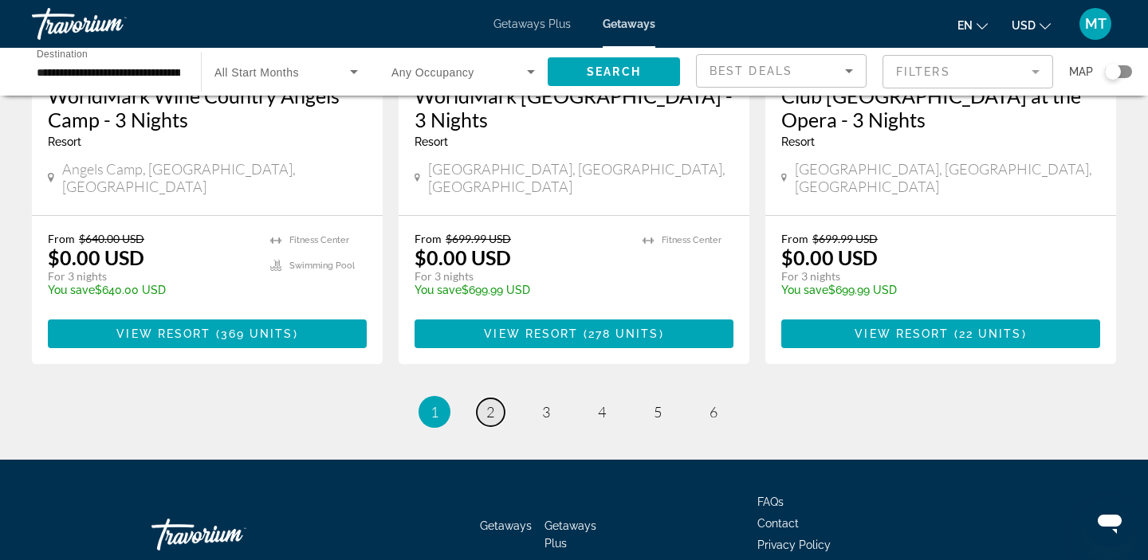
click at [489, 403] on span "2" at bounding box center [490, 412] width 8 height 18
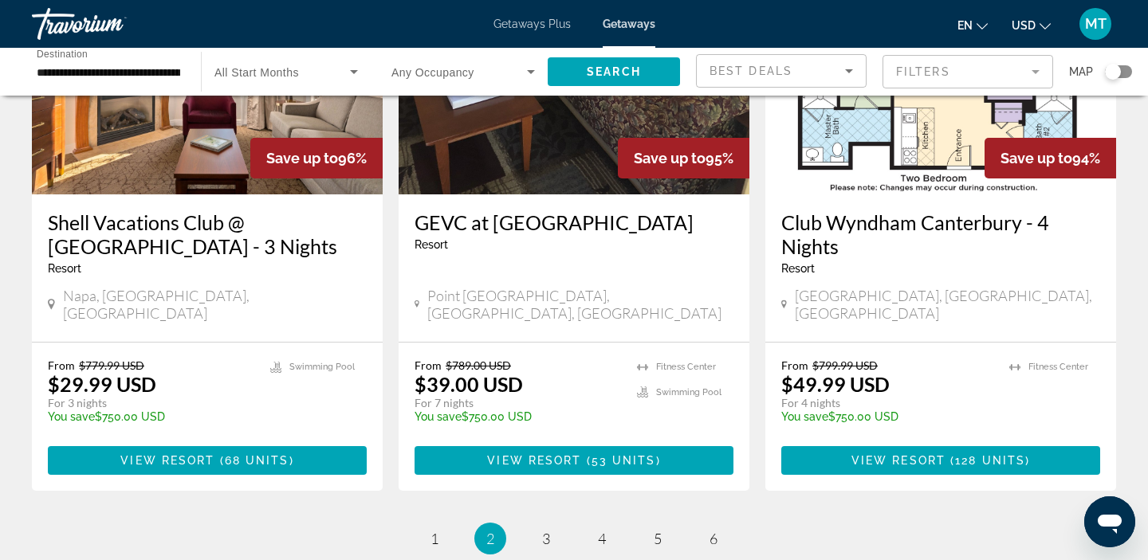
scroll to position [2021, 0]
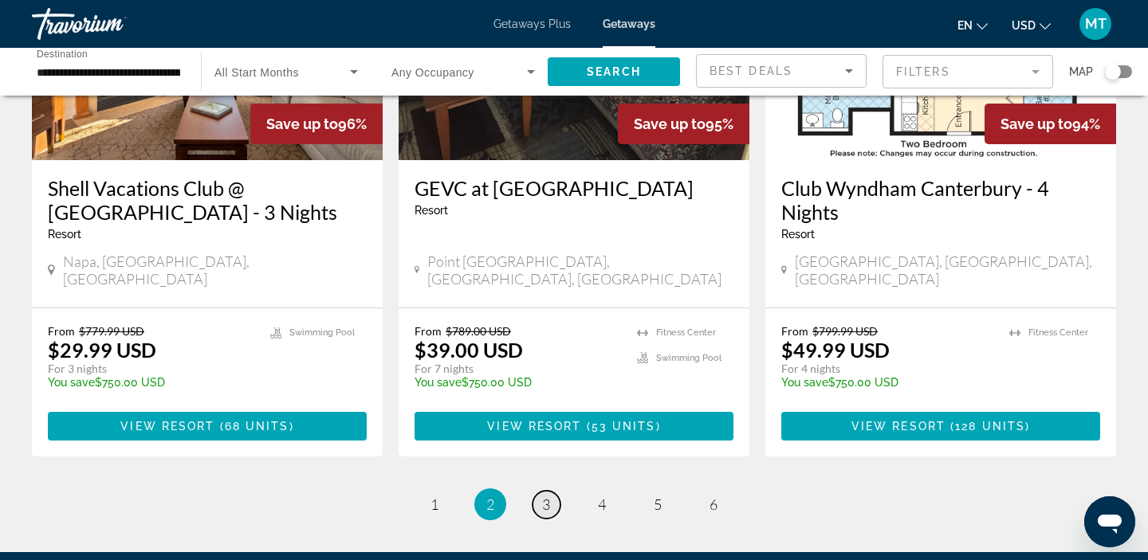
click at [540, 491] on link "page 3" at bounding box center [546, 505] width 28 height 28
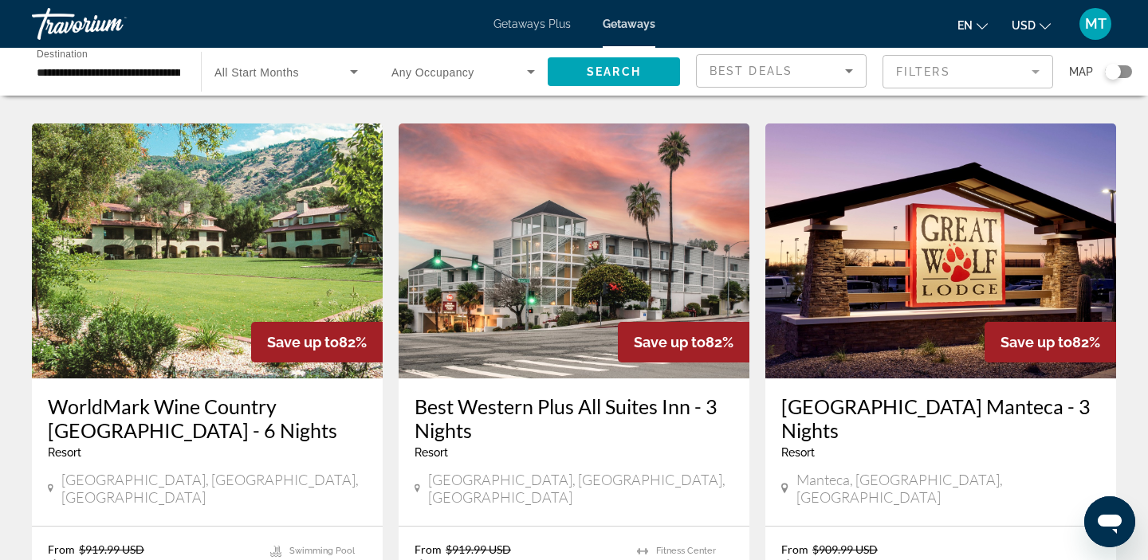
scroll to position [1838, 0]
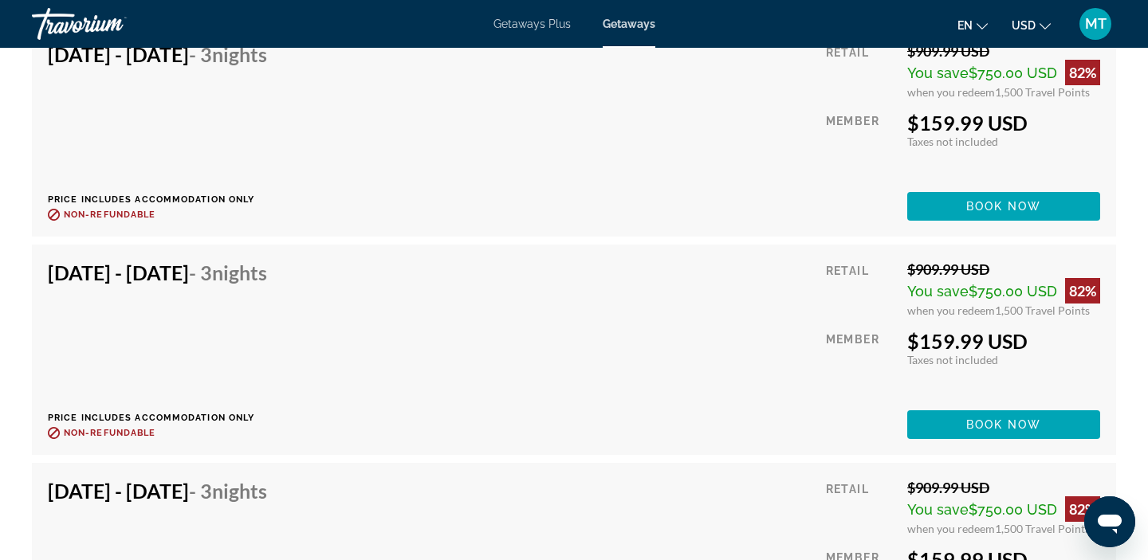
scroll to position [5574, 0]
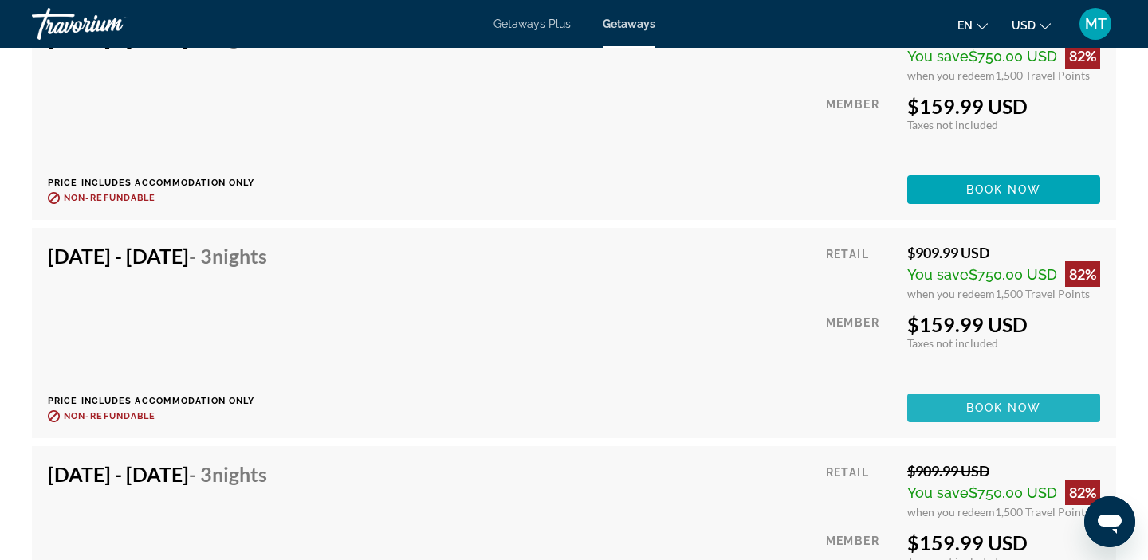
click at [948, 410] on span "Main content" at bounding box center [1003, 408] width 193 height 38
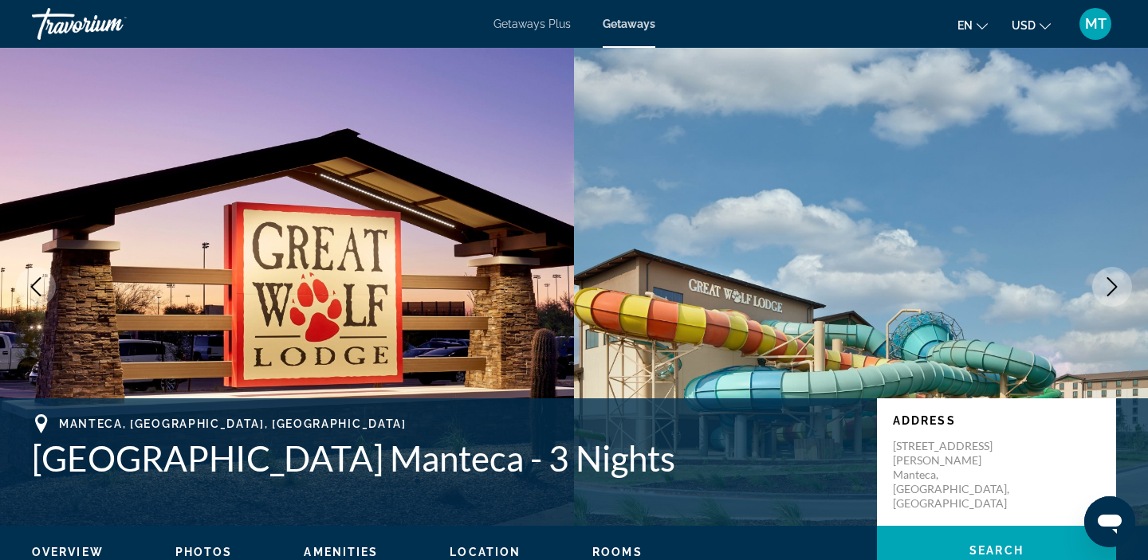
click at [1106, 298] on button "Next image" at bounding box center [1112, 287] width 40 height 40
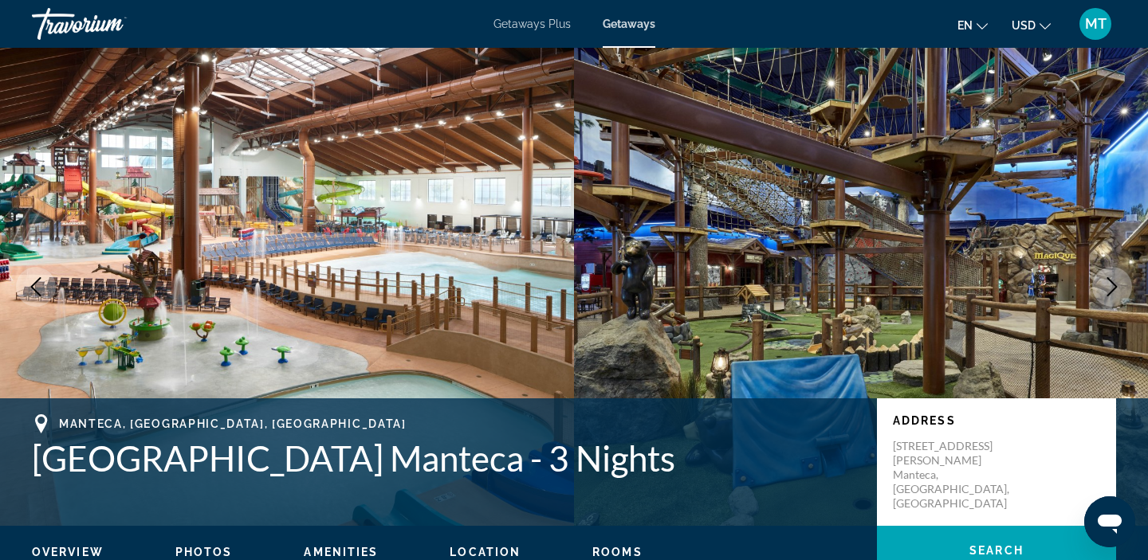
click at [1106, 298] on button "Next image" at bounding box center [1112, 287] width 40 height 40
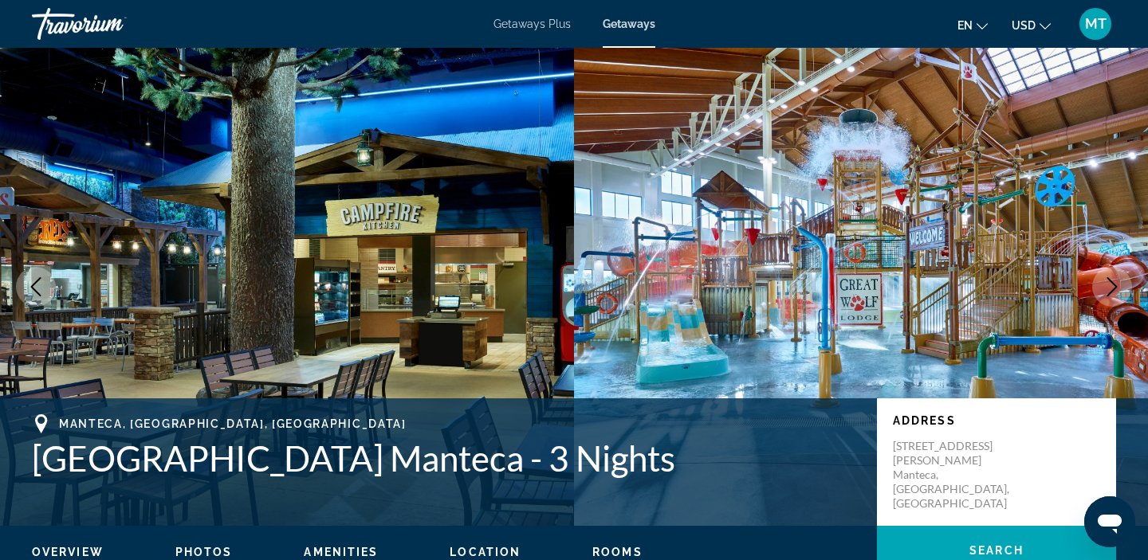
click at [1106, 298] on button "Next image" at bounding box center [1112, 287] width 40 height 40
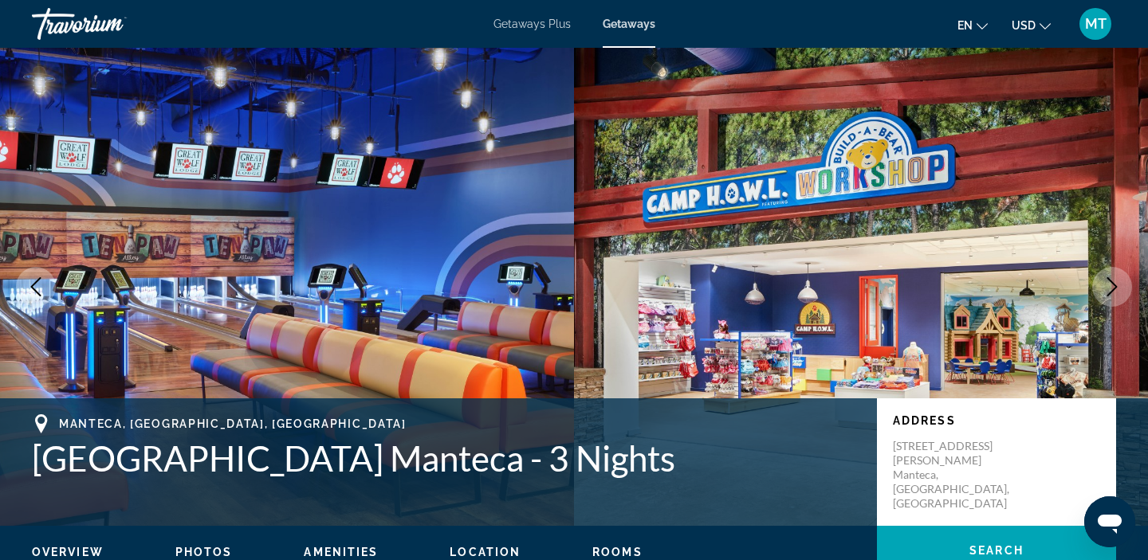
click at [1106, 298] on button "Next image" at bounding box center [1112, 287] width 40 height 40
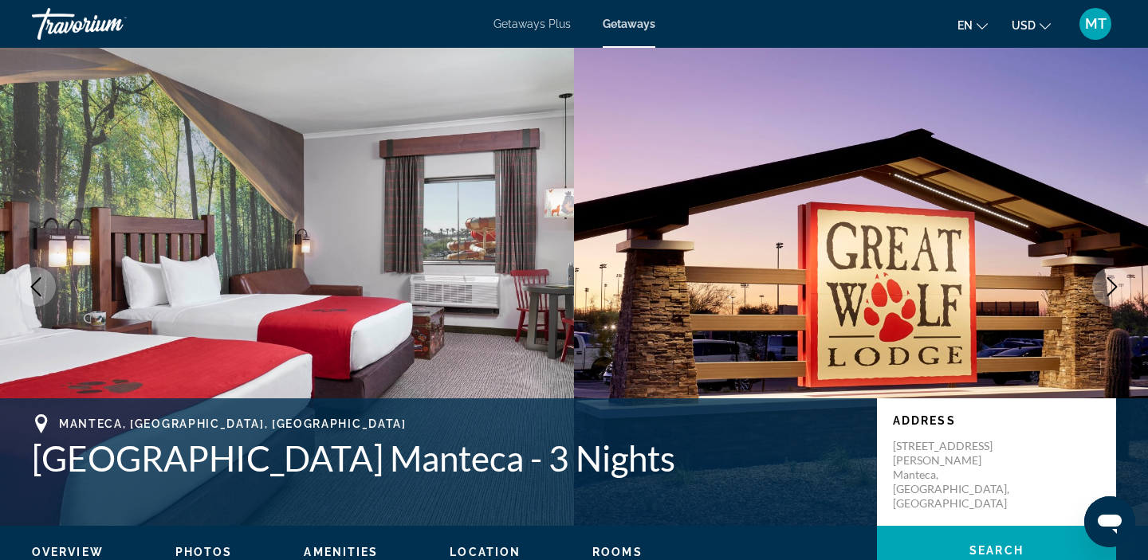
click at [1106, 298] on button "Next image" at bounding box center [1112, 287] width 40 height 40
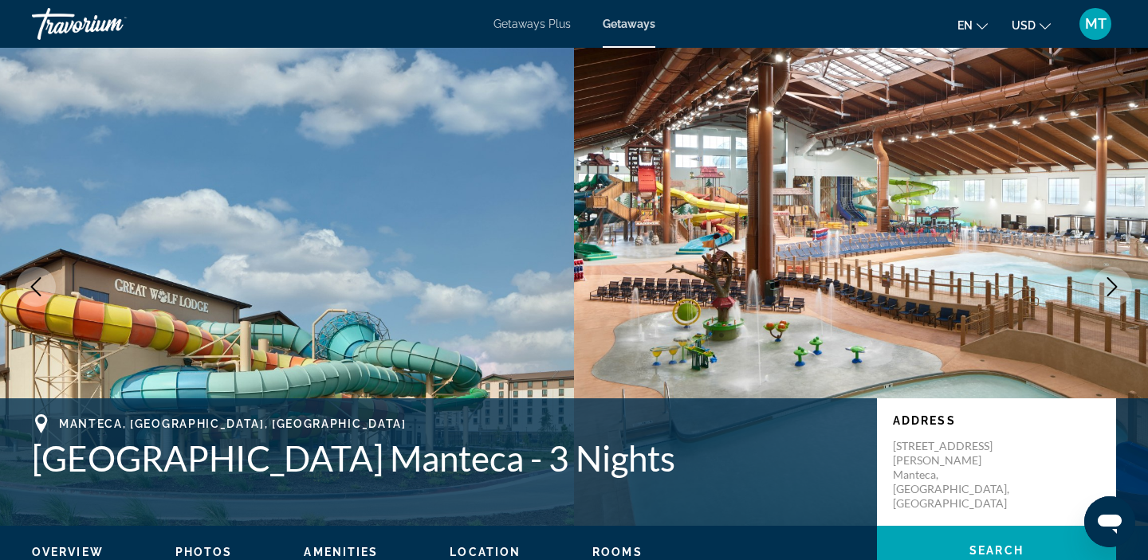
click at [1106, 298] on button "Next image" at bounding box center [1112, 287] width 40 height 40
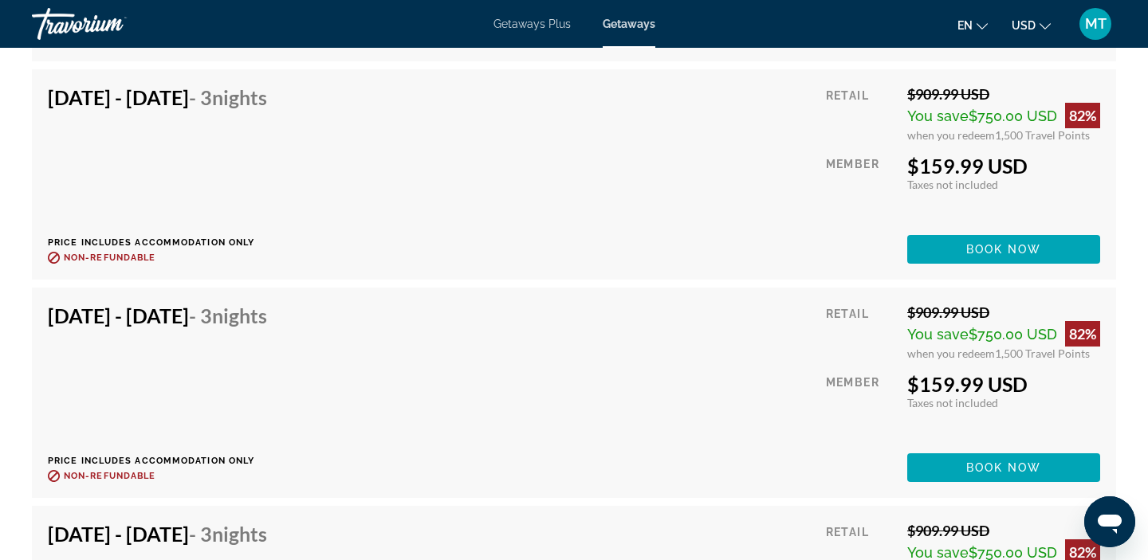
scroll to position [3334, 0]
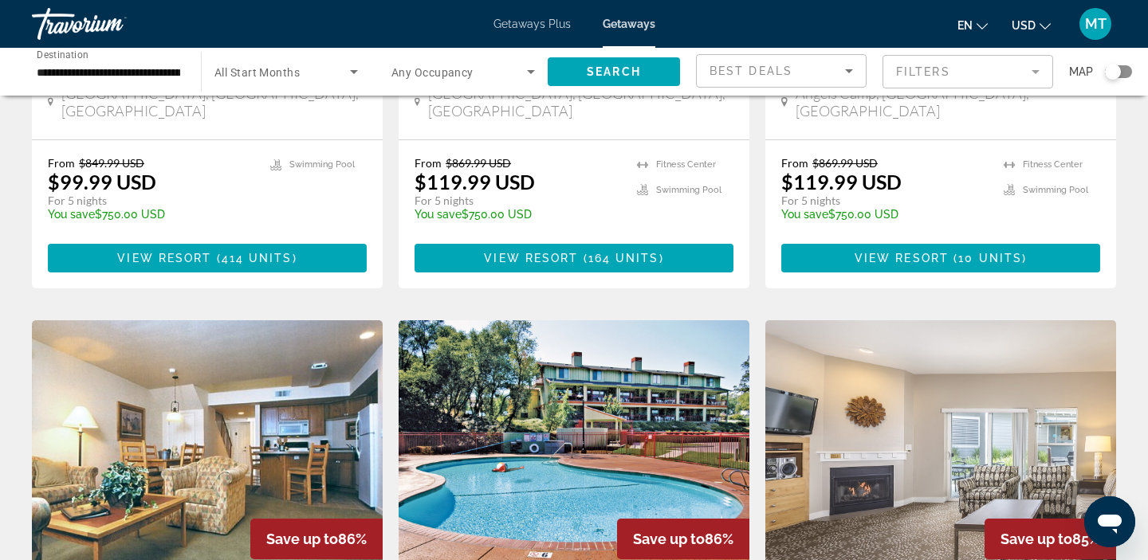
scroll to position [862, 0]
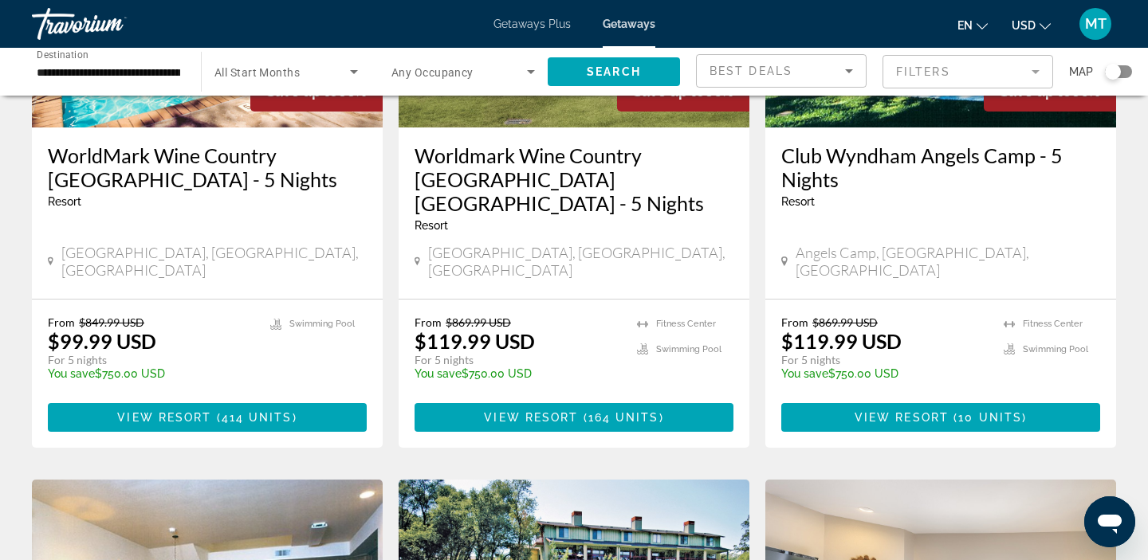
click at [46, 73] on input "**********" at bounding box center [108, 72] width 143 height 19
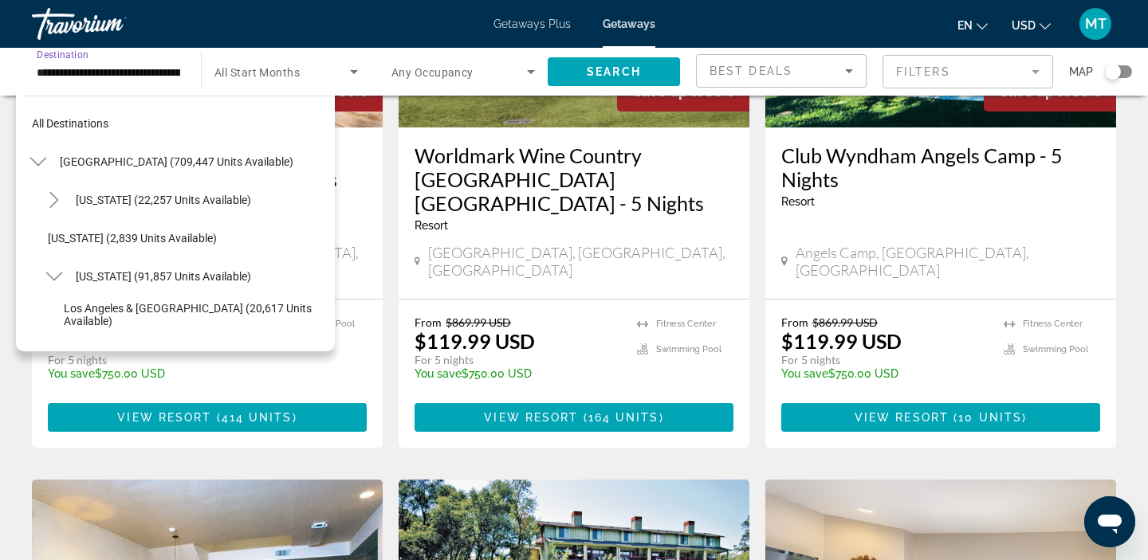
scroll to position [248, 0]
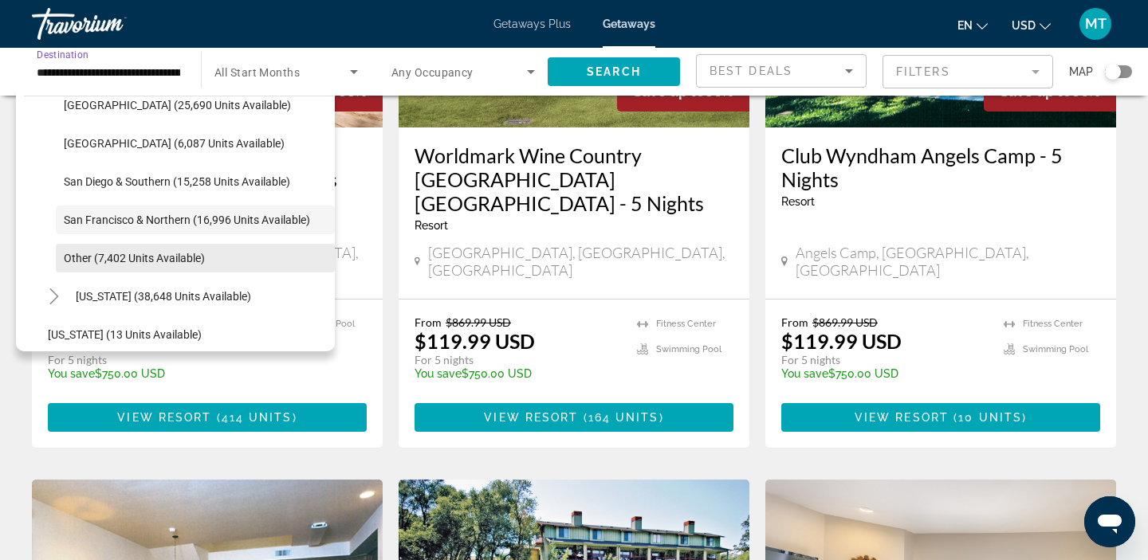
click at [77, 255] on span "Other (7,402 units available)" at bounding box center [134, 258] width 141 height 13
type input "**********"
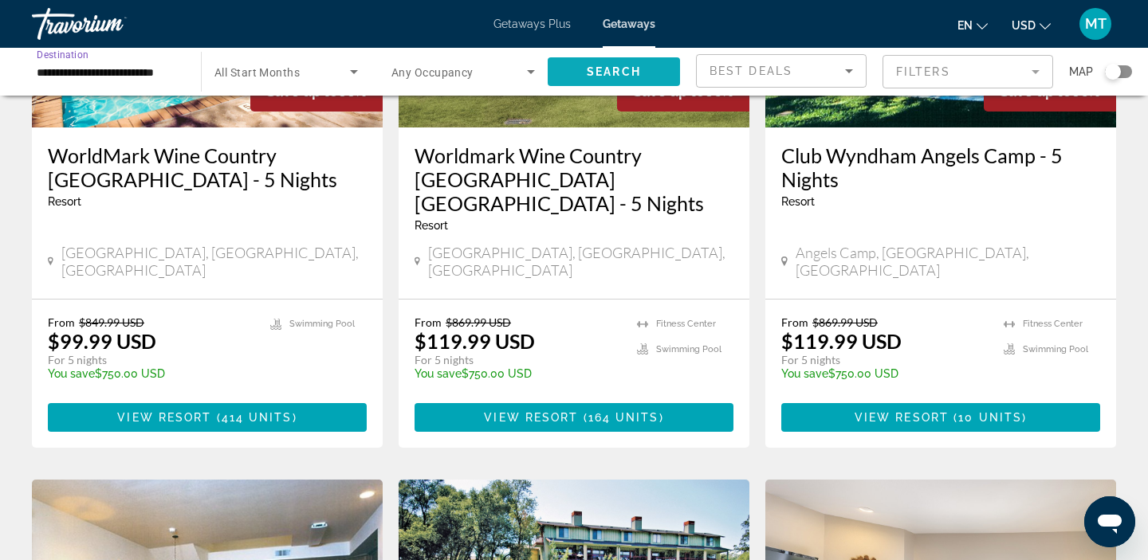
click at [615, 69] on span "Search" at bounding box center [614, 71] width 54 height 13
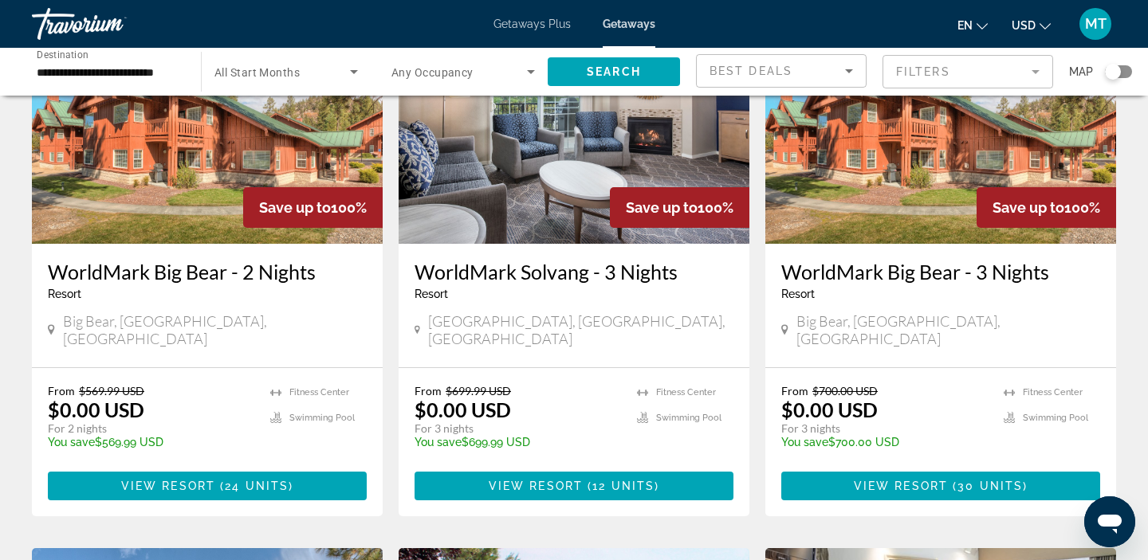
scroll to position [168, 0]
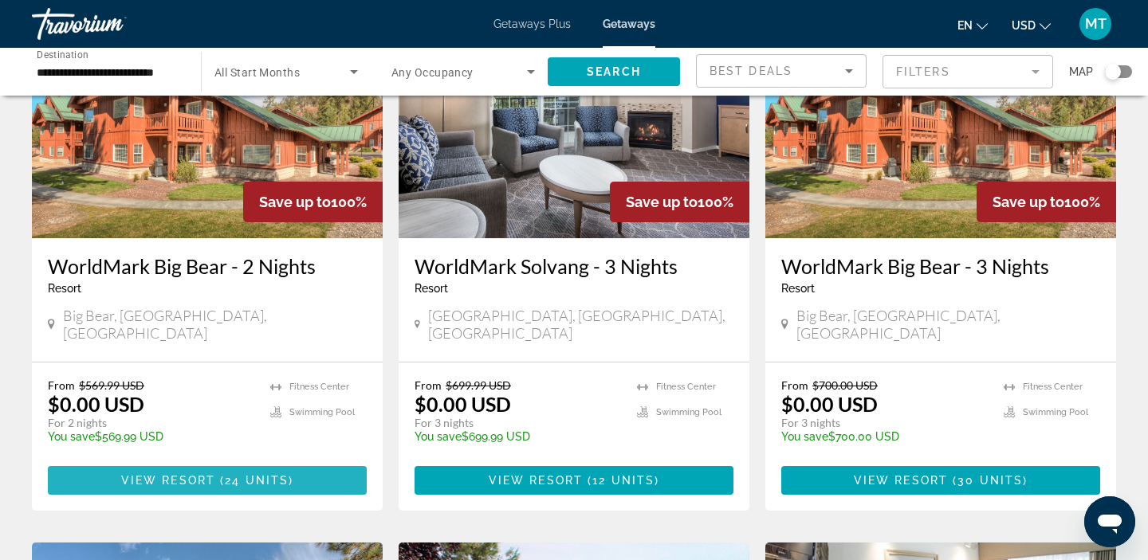
click at [275, 472] on span "Main content" at bounding box center [207, 481] width 319 height 38
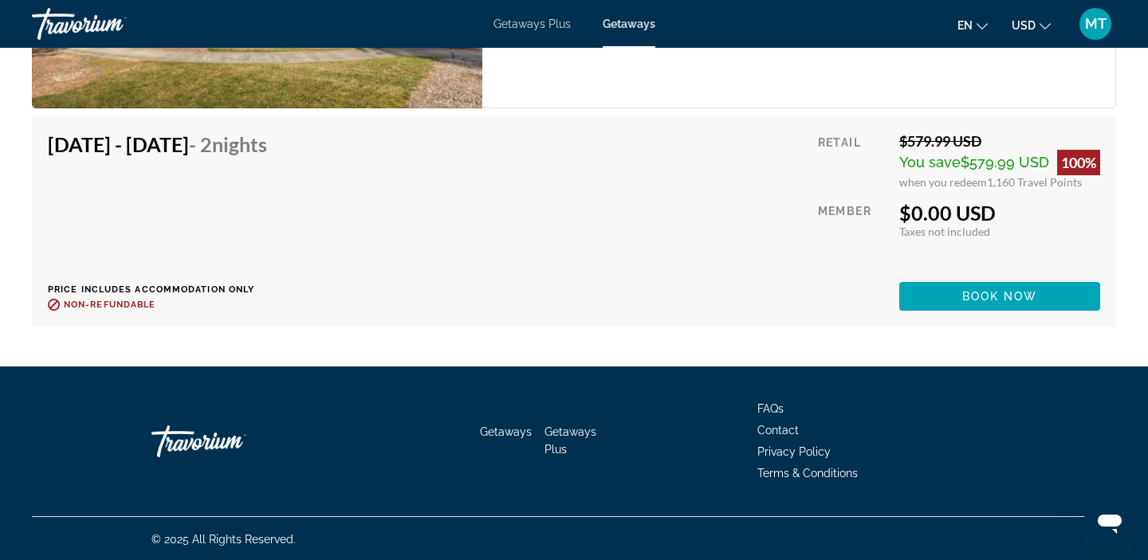
scroll to position [5395, 0]
